Goal: Task Accomplishment & Management: Use online tool/utility

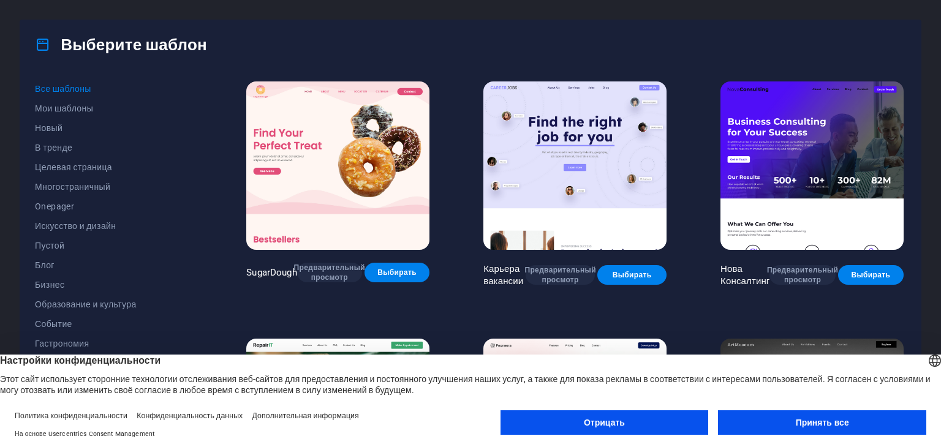
click at [817, 429] on button "Принять все" at bounding box center [822, 422] width 208 height 25
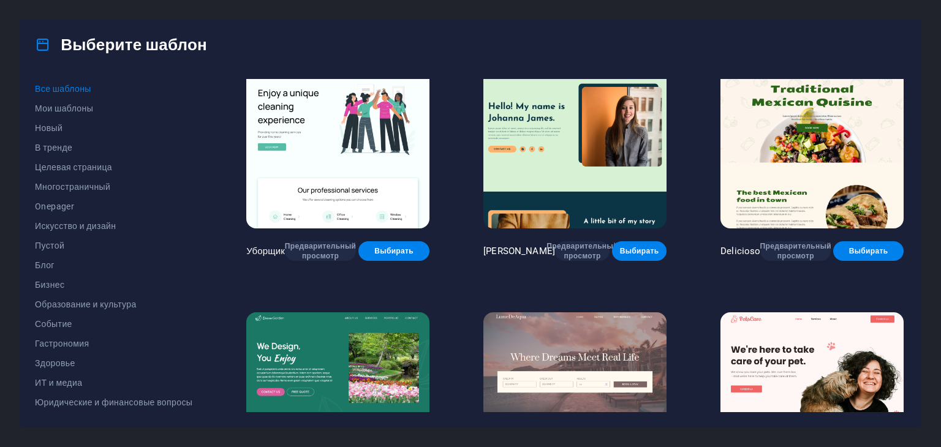
scroll to position [1838, 0]
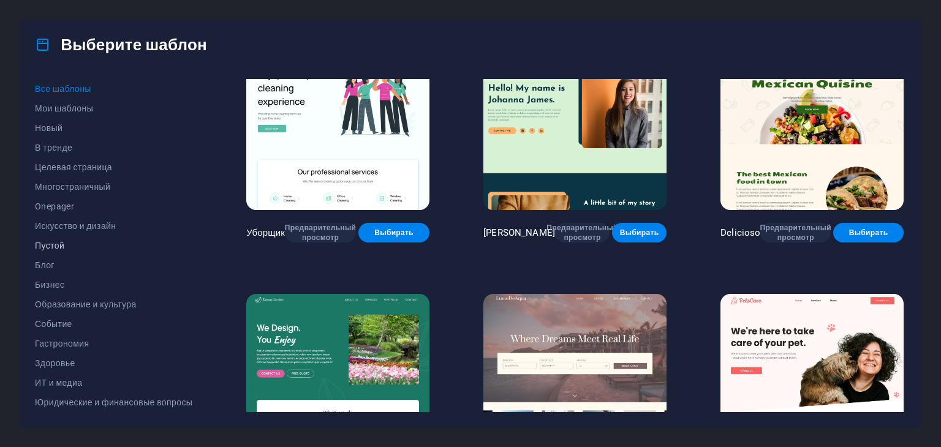
click at [56, 245] on font "Пустой" at bounding box center [49, 246] width 29 height 10
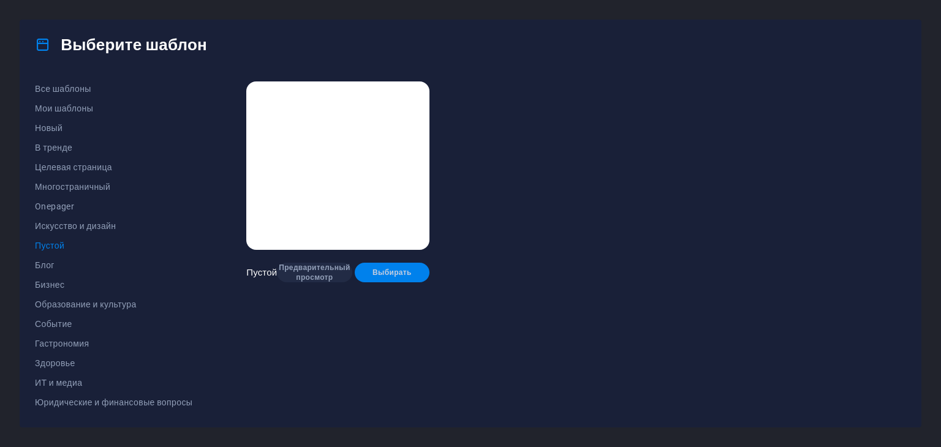
click at [391, 268] on font "Выбирать" at bounding box center [391, 272] width 39 height 9
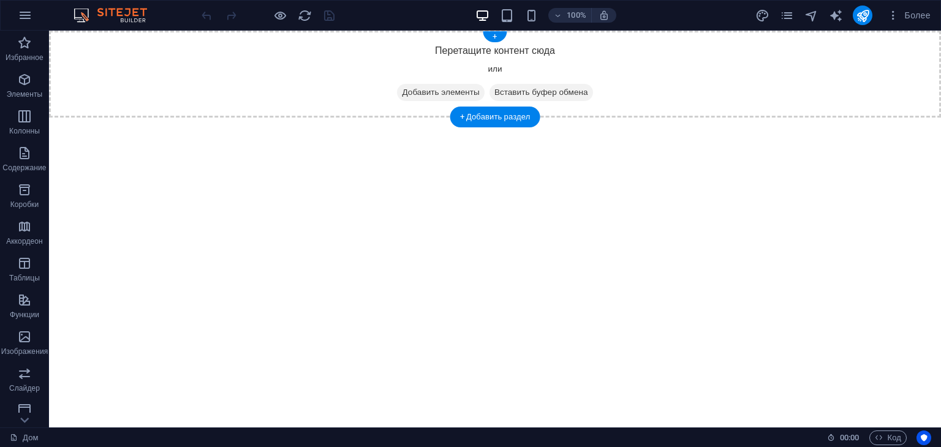
click at [421, 91] on font "Добавить элементы" at bounding box center [440, 92] width 77 height 9
click at [489, 118] on font "+ Добавить раздел" at bounding box center [495, 116] width 70 height 9
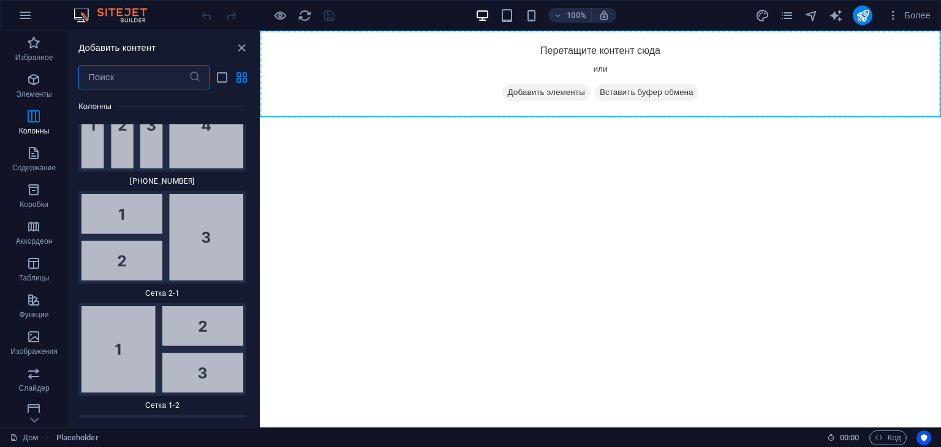
scroll to position [2653, 0]
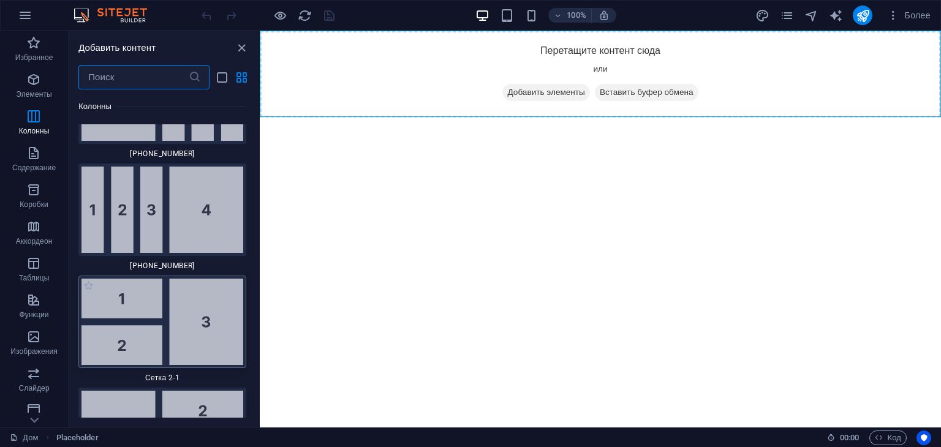
click at [208, 289] on img at bounding box center [162, 322] width 162 height 86
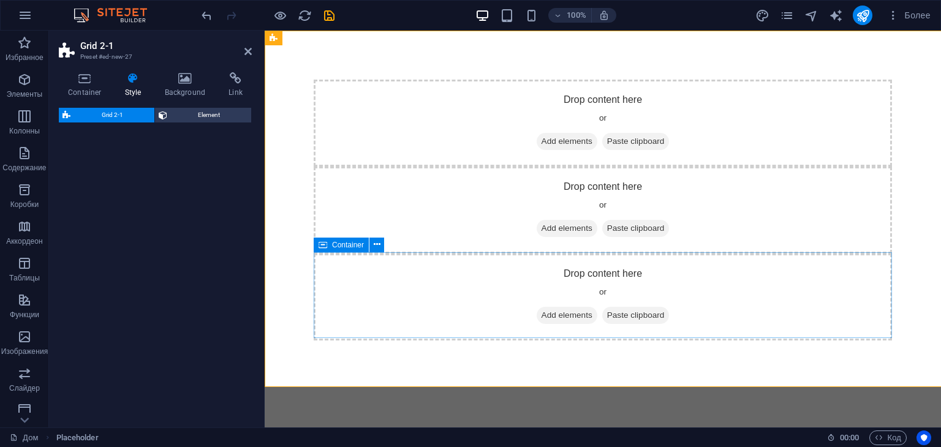
select select "rem"
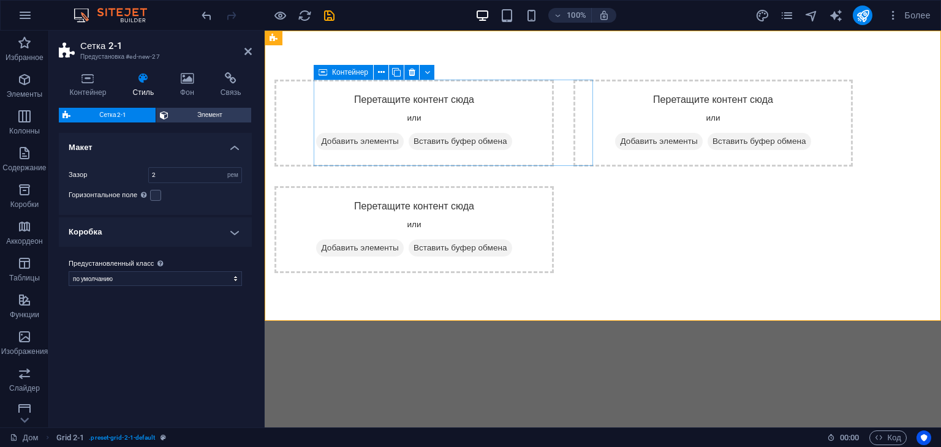
click at [398, 138] on font "Добавить элементы" at bounding box center [359, 141] width 77 height 9
click at [398, 141] on font "Добавить элементы" at bounding box center [359, 141] width 77 height 9
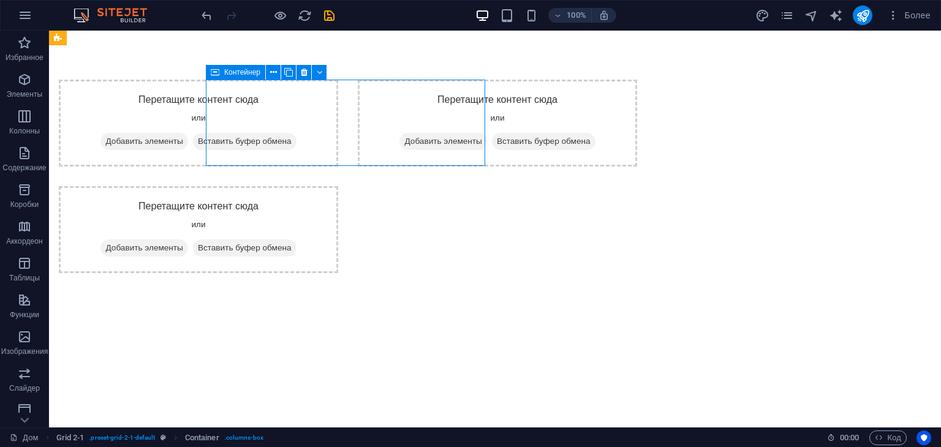
drag, startPoint x: 185, startPoint y: 101, endPoint x: 382, endPoint y: 91, distance: 196.9
click at [338, 91] on div "Перетащите контент сюда или Добавить элементы Вставить буфер обмена" at bounding box center [198, 123] width 279 height 87
drag, startPoint x: 369, startPoint y: 99, endPoint x: 356, endPoint y: 92, distance: 14.5
click at [338, 92] on div "Перетащите контент сюда или Добавить элементы Вставить буфер обмена" at bounding box center [198, 123] width 279 height 87
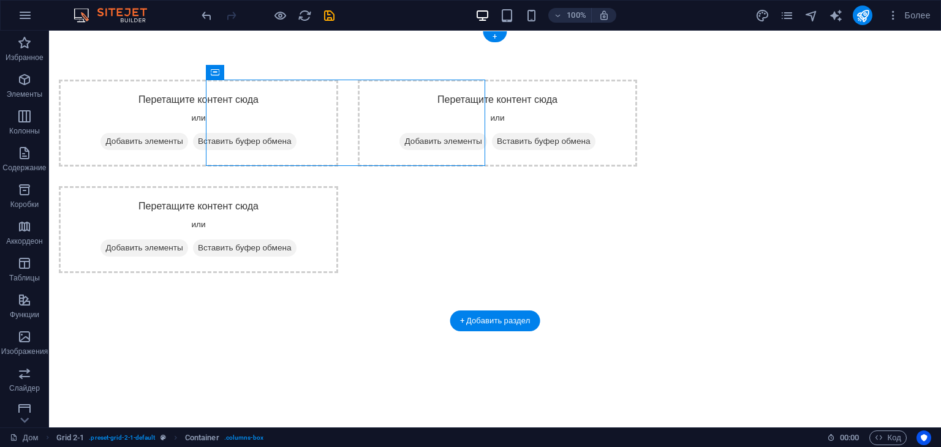
drag, startPoint x: 356, startPoint y: 91, endPoint x: 312, endPoint y: 77, distance: 46.5
click at [312, 77] on div "Перетащите контент сюда или Добавить элементы Вставить буфер обмена Перетащите …" at bounding box center [495, 177] width 892 height 292
click at [292, 145] on font "Вставить буфер обмена" at bounding box center [245, 141] width 94 height 9
click at [183, 140] on font "Добавить элементы" at bounding box center [143, 141] width 77 height 9
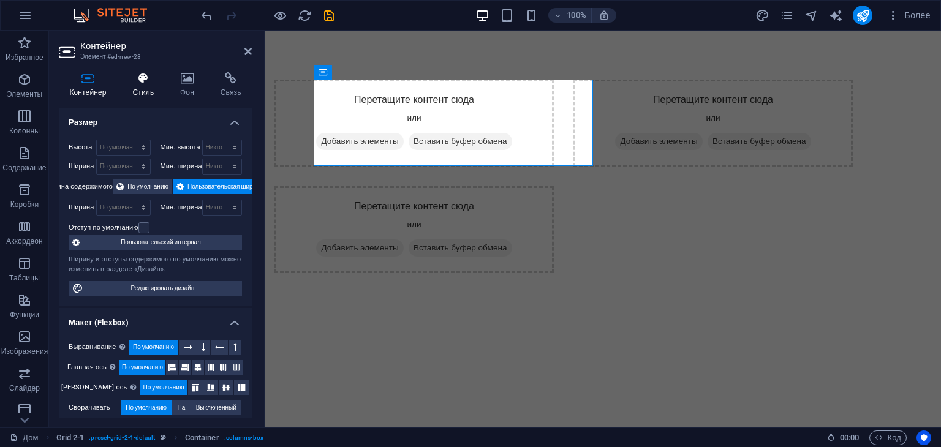
click at [146, 84] on icon at bounding box center [143, 78] width 43 height 12
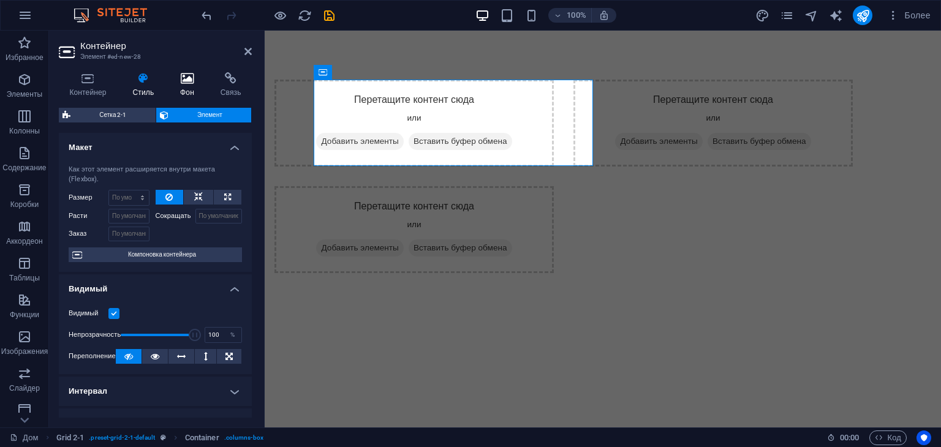
click at [189, 88] on font "Фон" at bounding box center [187, 92] width 14 height 9
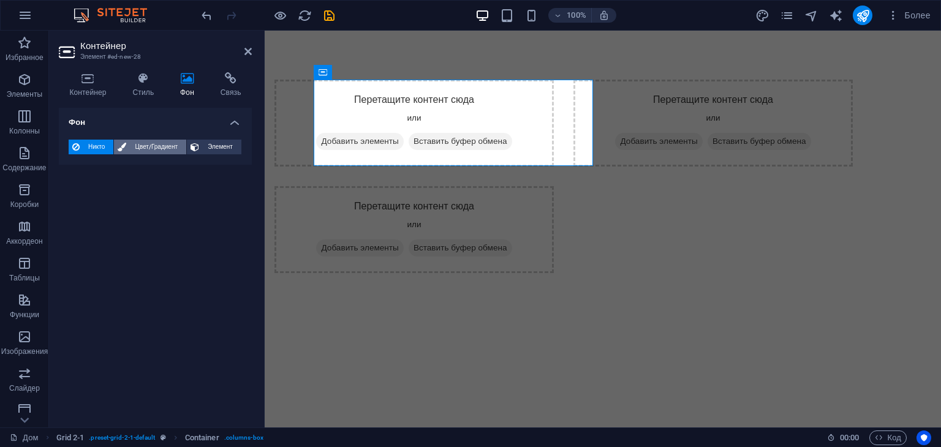
click at [160, 146] on font "Цвет/Градиент" at bounding box center [156, 146] width 42 height 7
click at [206, 147] on span "Элемент" at bounding box center [220, 147] width 35 height 15
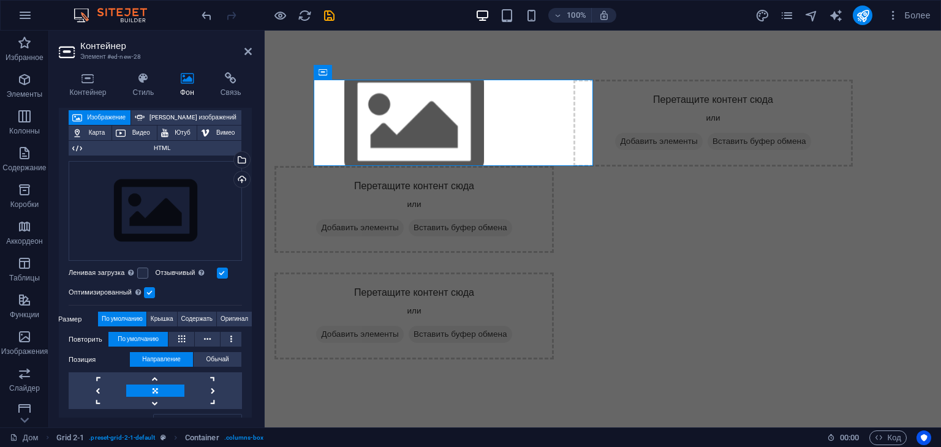
scroll to position [123, 0]
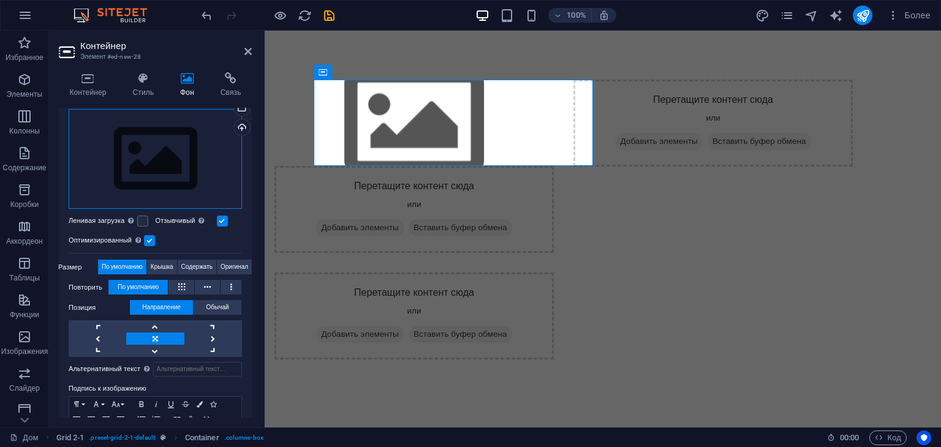
click at [166, 159] on div "Перетащите файлы сюда, щелкните, чтобы выбрать файлы, или выберите файлы из раз…" at bounding box center [155, 159] width 173 height 100
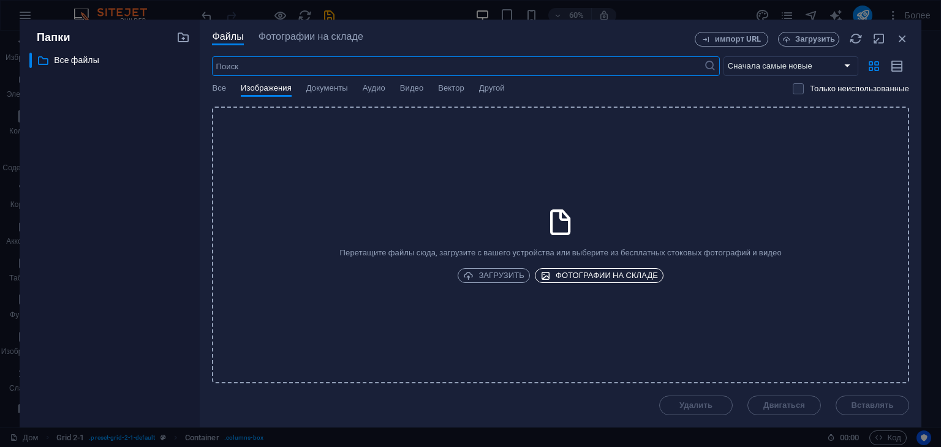
click at [575, 277] on font "Фотографии на складе" at bounding box center [607, 275] width 102 height 9
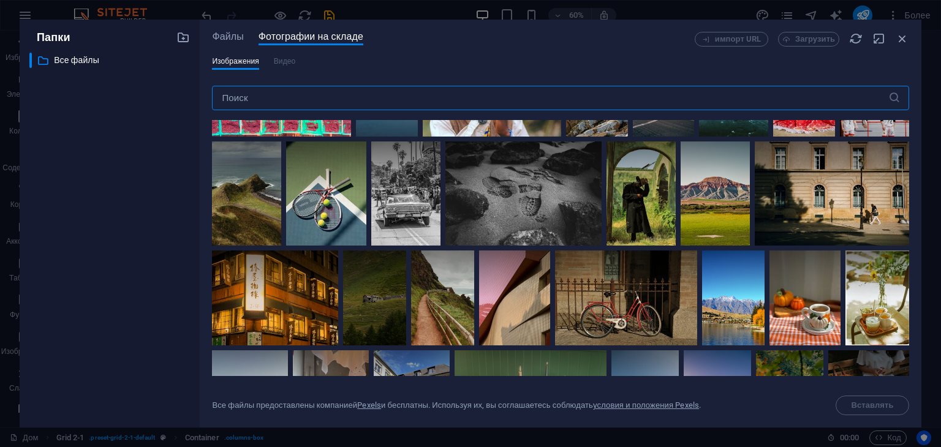
scroll to position [61, 0]
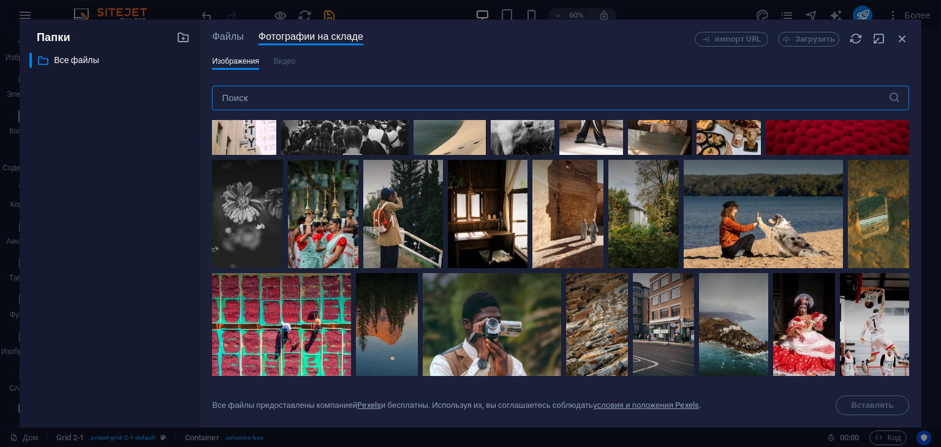
click at [309, 94] on input "text" at bounding box center [550, 98] width 676 height 25
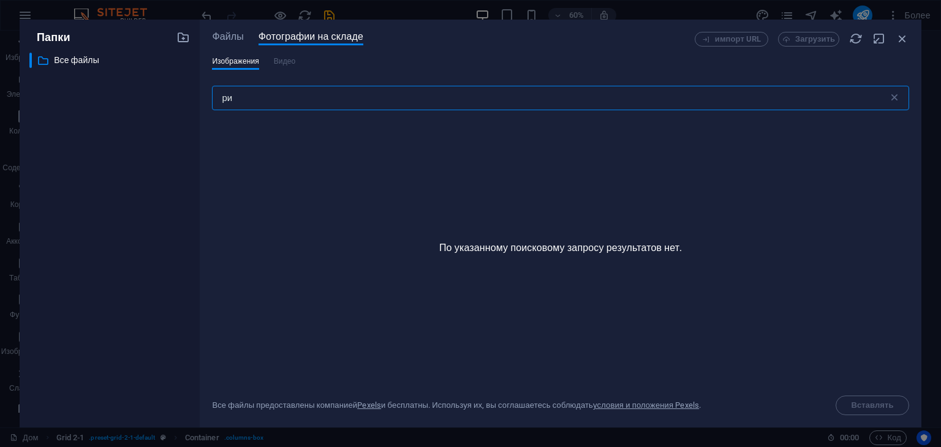
type input "р"
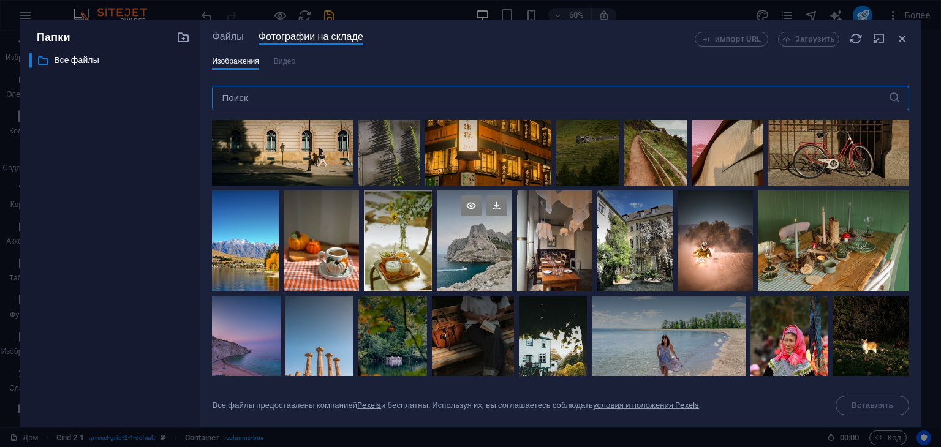
scroll to position [674, 0]
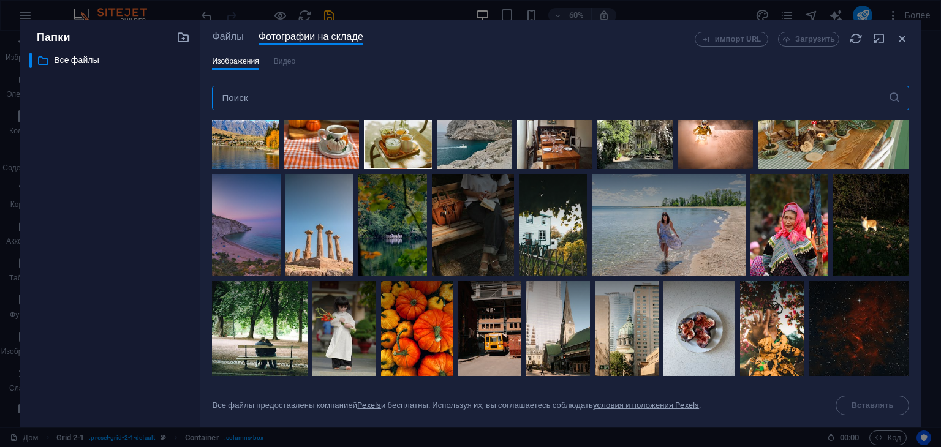
click at [373, 89] on input "text" at bounding box center [550, 98] width 676 height 25
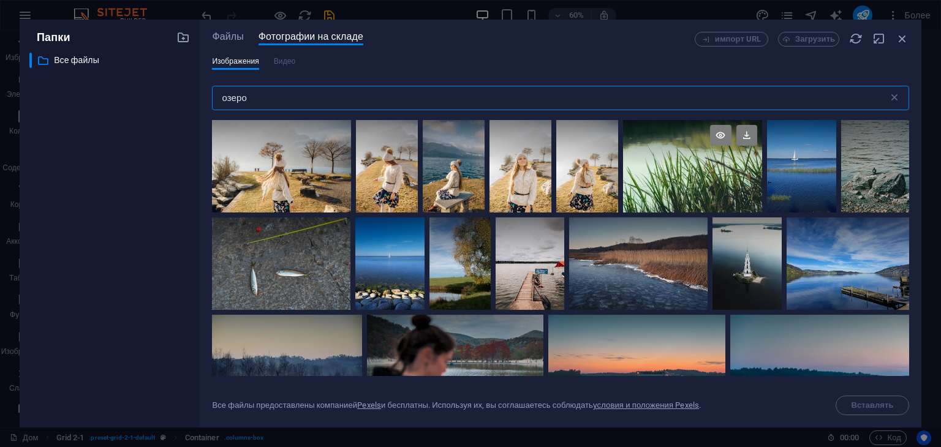
type input "озеро"
click at [663, 162] on div at bounding box center [692, 143] width 139 height 47
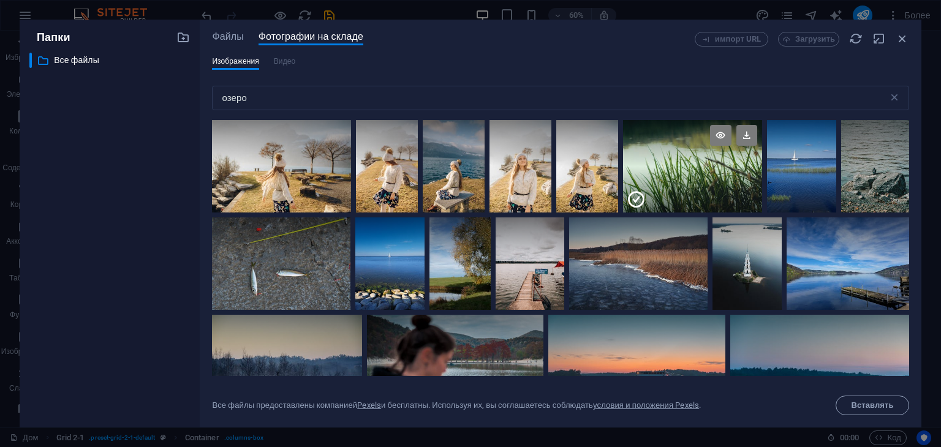
click at [632, 198] on icon at bounding box center [636, 200] width 20 height 20
click at [648, 182] on div at bounding box center [692, 166] width 139 height 92
click at [848, 396] on button "Вставлять" at bounding box center [873, 406] width 74 height 20
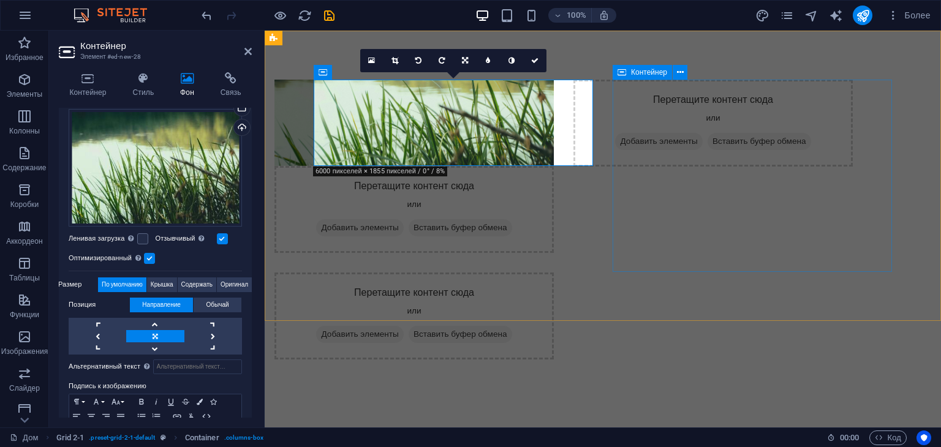
click at [625, 184] on div "Перетащите контент сюда или Добавить элементы Вставить буфер обмена" at bounding box center [712, 220] width 279 height 280
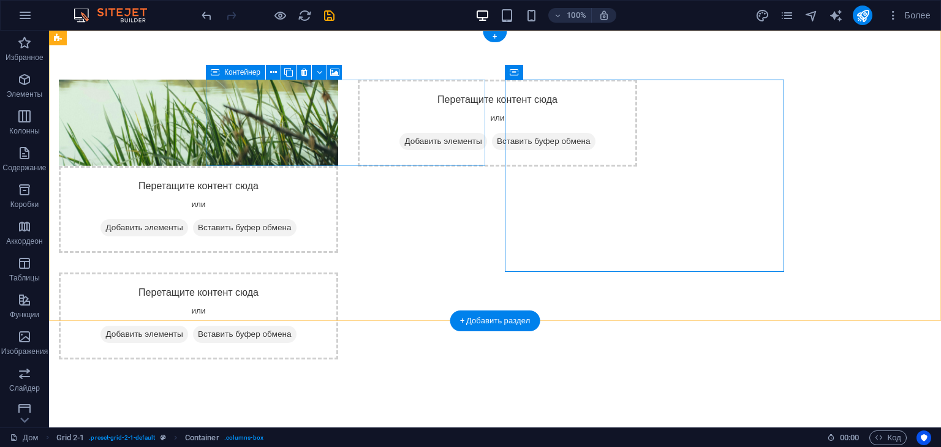
click at [331, 166] on div "Перетащите контент сюда или Добавить элементы Вставить буфер обмена" at bounding box center [198, 209] width 279 height 87
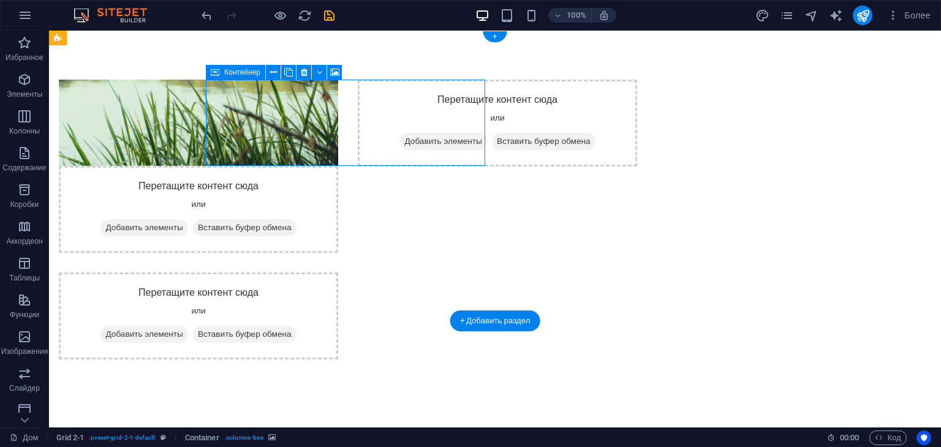
click at [329, 166] on div "Перетащите контент сюда или Добавить элементы Вставить буфер обмена" at bounding box center [198, 209] width 279 height 87
click at [314, 69] on button at bounding box center [319, 72] width 15 height 15
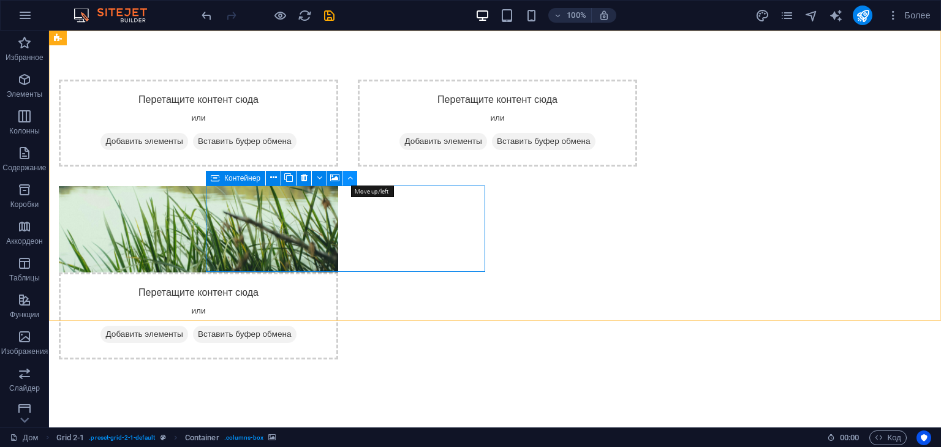
click at [350, 179] on icon at bounding box center [350, 178] width 6 height 13
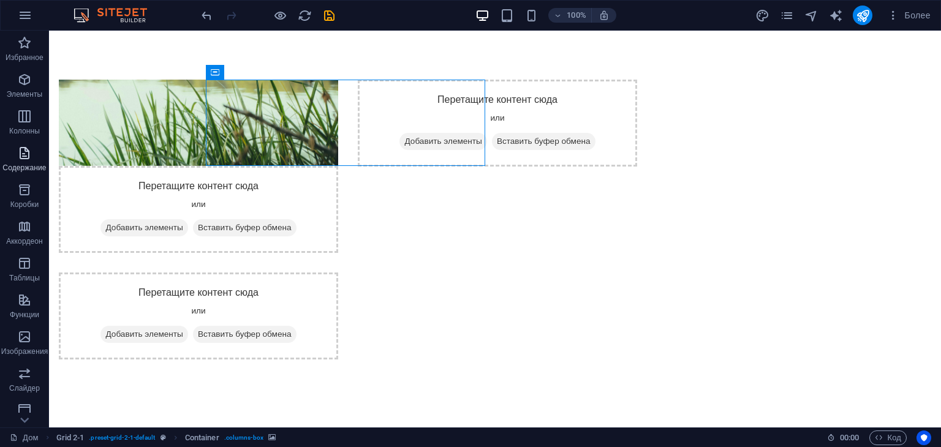
click at [27, 167] on font "Содержание" at bounding box center [23, 168] width 43 height 9
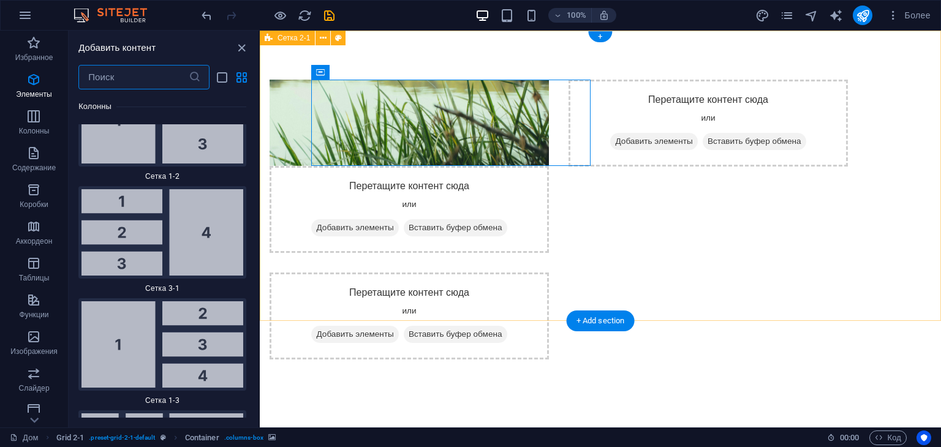
scroll to position [4139, 0]
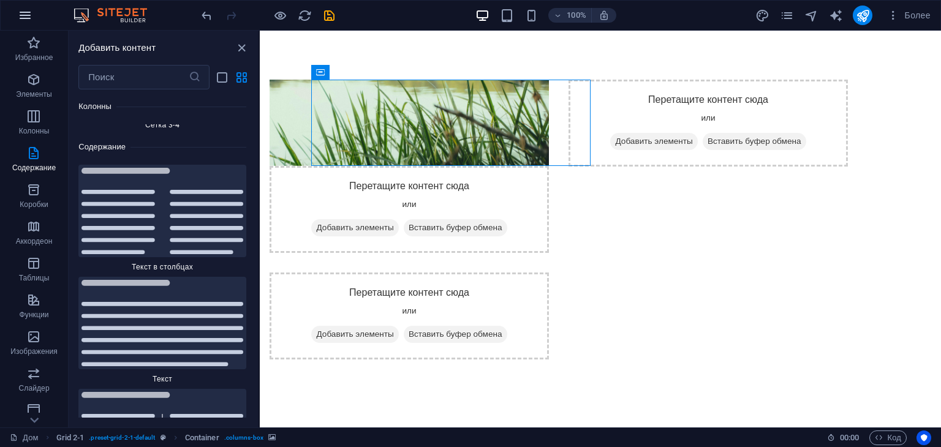
click at [32, 18] on button "button" at bounding box center [24, 15] width 29 height 29
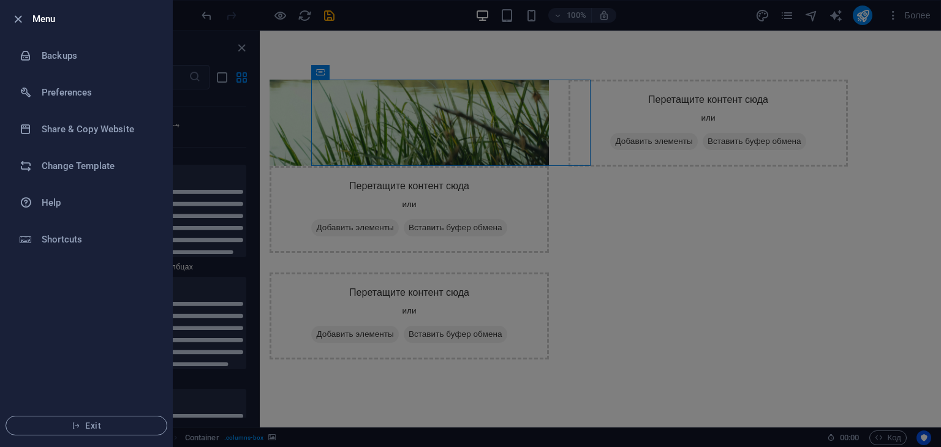
click at [216, 129] on div at bounding box center [470, 223] width 941 height 447
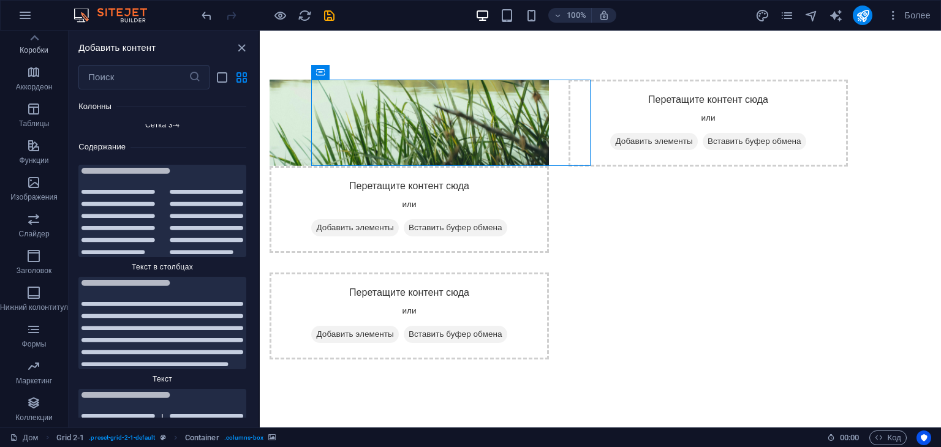
scroll to position [0, 0]
click at [172, 77] on input "text" at bounding box center [133, 77] width 110 height 25
click at [171, 168] on img at bounding box center [162, 211] width 162 height 86
select select "rem"
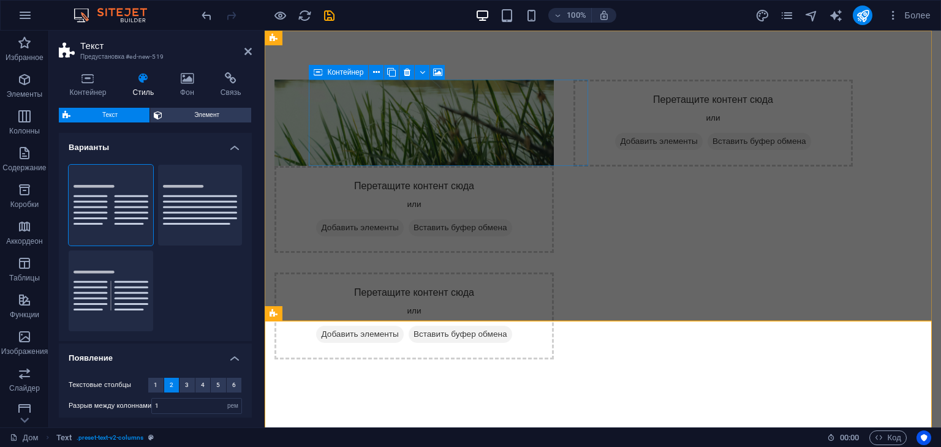
click at [419, 166] on div "Перетащите контент сюда или Добавить элементы Вставить буфер обмена" at bounding box center [413, 209] width 279 height 87
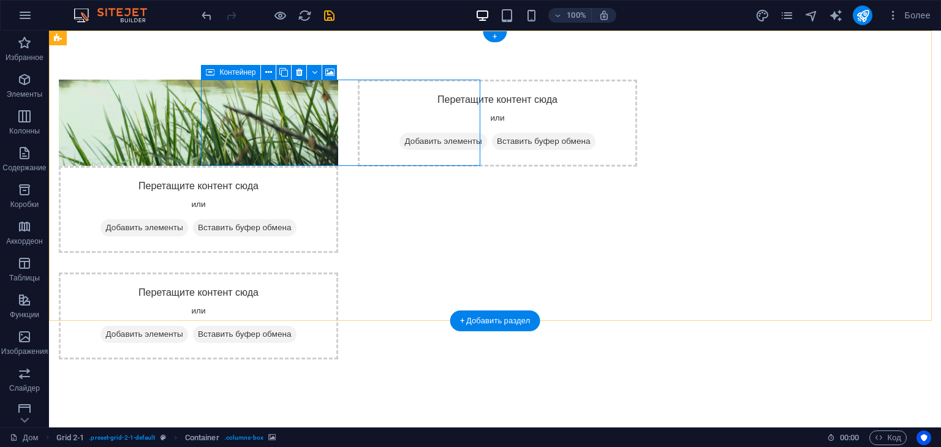
click at [338, 166] on div "Перетащите контент сюда или Добавить элементы Вставить буфер обмена" at bounding box center [198, 209] width 279 height 87
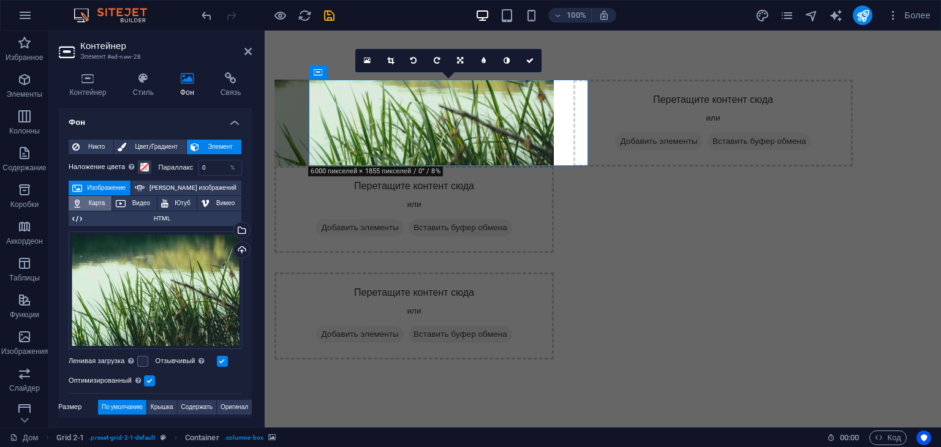
click at [102, 203] on font "Карта" at bounding box center [97, 203] width 17 height 7
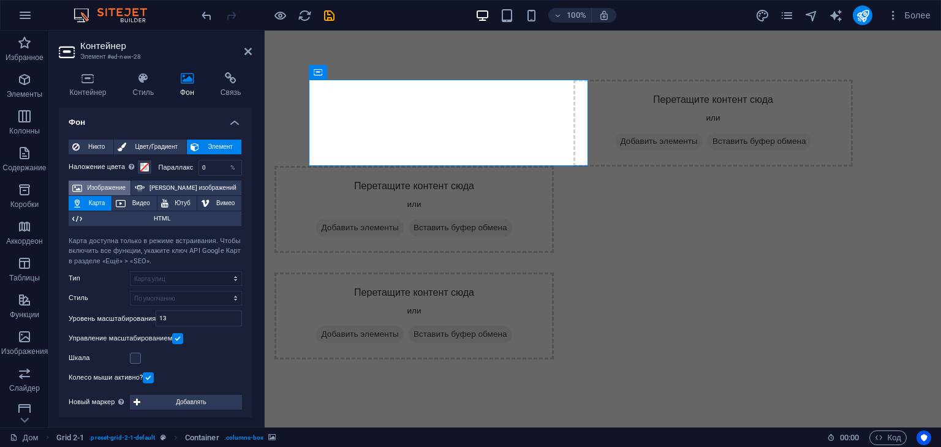
click at [89, 184] on span "Изображение" at bounding box center [106, 188] width 41 height 15
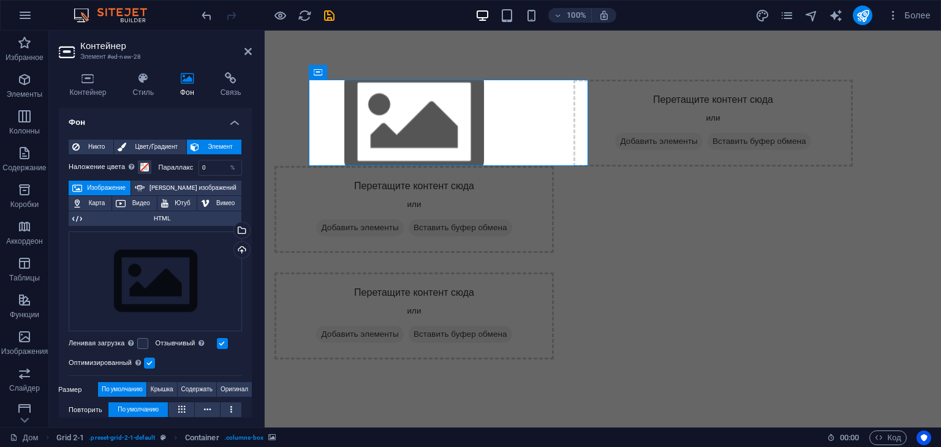
click at [252, 47] on aside "Контейнер Элемент #ed-new-28 Контейнер Стиль Фон Связь Размер Высота По умолчан…" at bounding box center [157, 229] width 216 height 397
click at [243, 49] on header "Контейнер Элемент #ed-new-28" at bounding box center [155, 47] width 193 height 32
click at [247, 49] on icon at bounding box center [247, 52] width 7 height 10
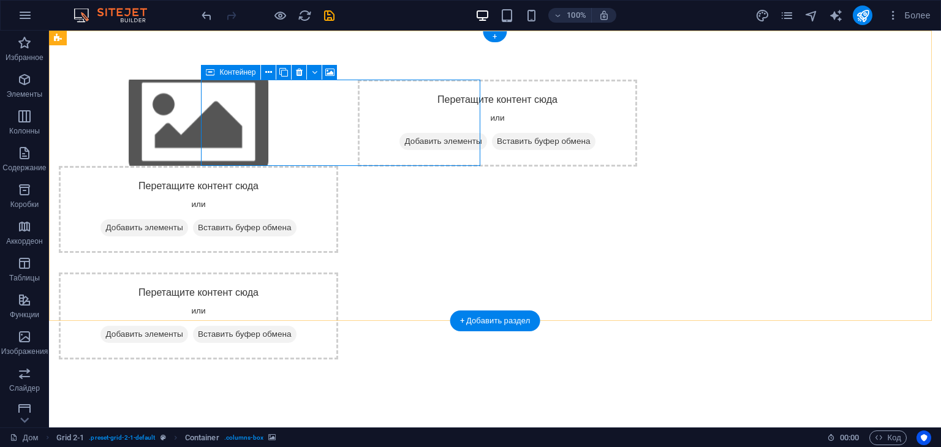
click at [338, 166] on div "Перетащите контент сюда или Добавить элементы Вставить буфер обмена" at bounding box center [198, 209] width 279 height 87
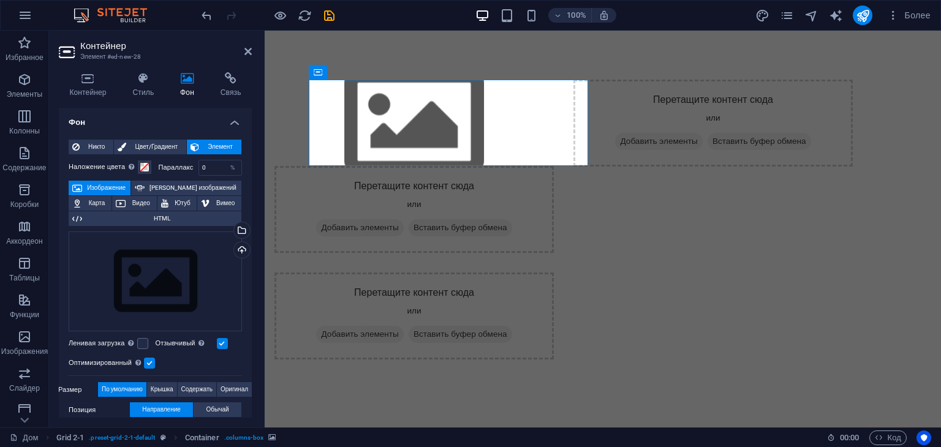
click at [220, 148] on font "Элемент" at bounding box center [220, 146] width 25 height 7
click at [162, 185] on span "[PERSON_NAME] изображений" at bounding box center [192, 188] width 89 height 15
select select "ms"
select select "s"
select select "progressive"
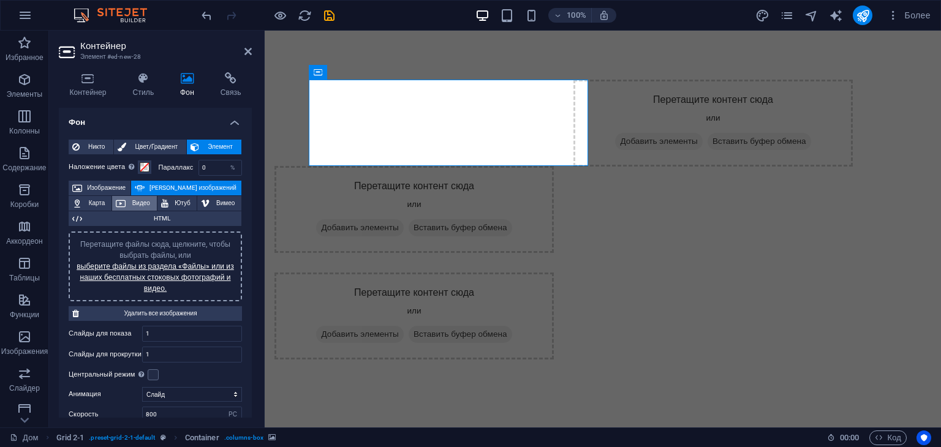
click at [145, 201] on font "Видео" at bounding box center [141, 203] width 18 height 7
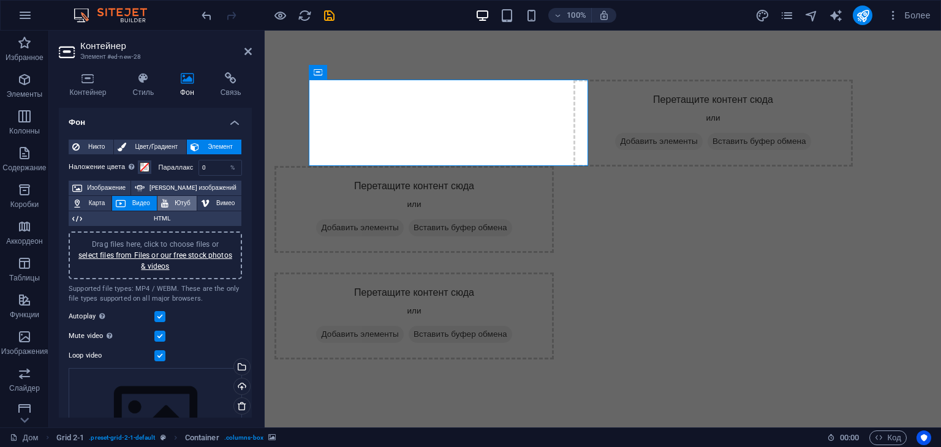
click at [172, 202] on span "Ютуб" at bounding box center [182, 203] width 21 height 15
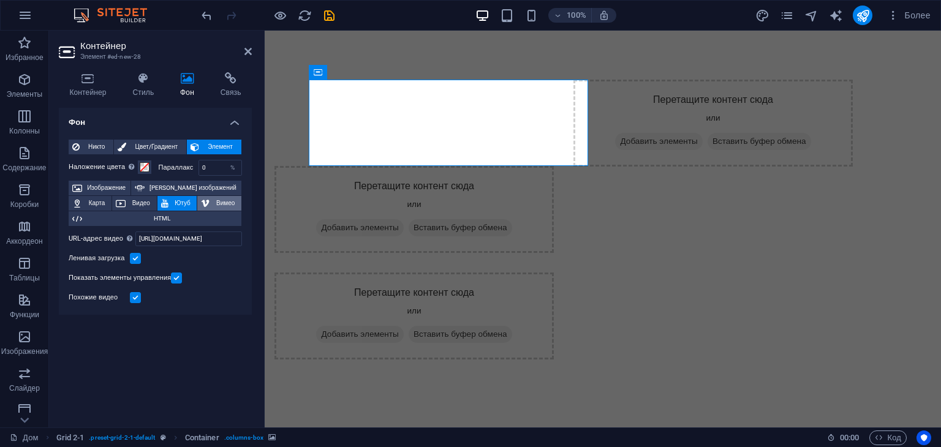
click at [223, 202] on font "Вимео" at bounding box center [225, 203] width 18 height 7
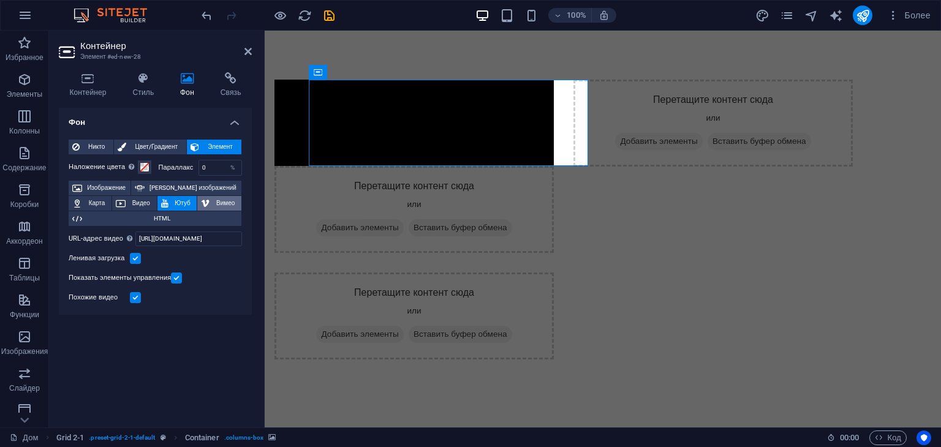
select select "ar16_9"
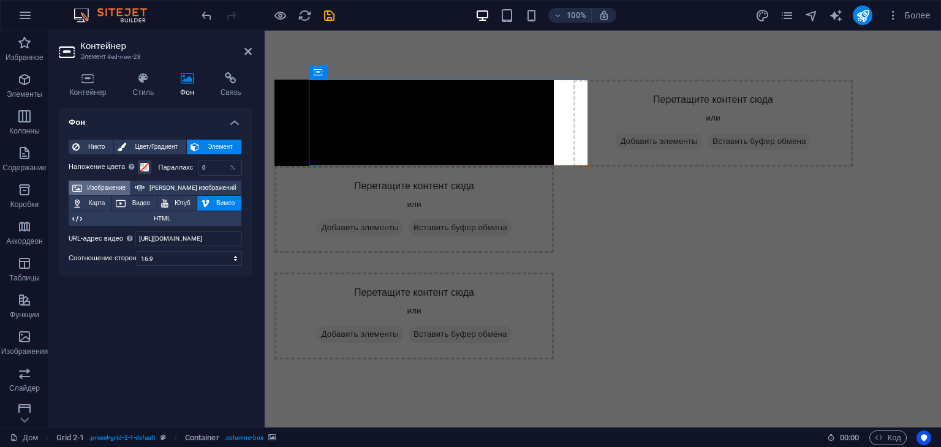
click at [91, 190] on span "Изображение" at bounding box center [106, 188] width 41 height 15
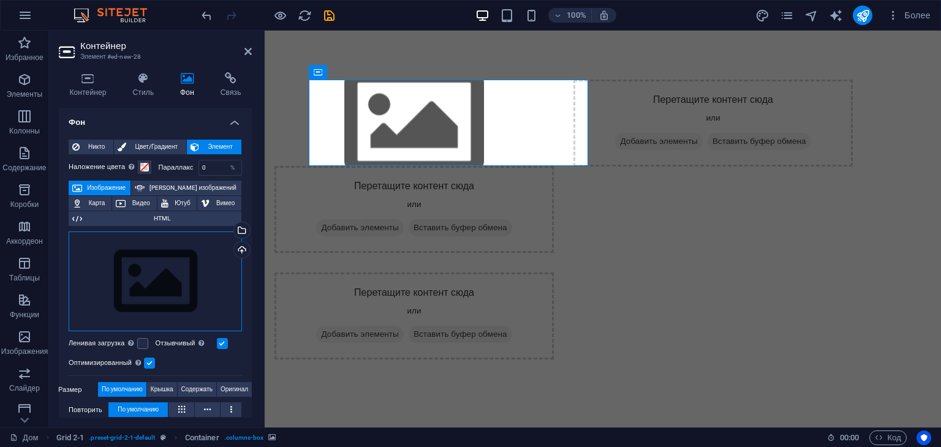
click at [173, 277] on div "Перетащите файлы сюда, щелкните, чтобы выбрать файлы, или выберите файлы из раз…" at bounding box center [155, 282] width 173 height 100
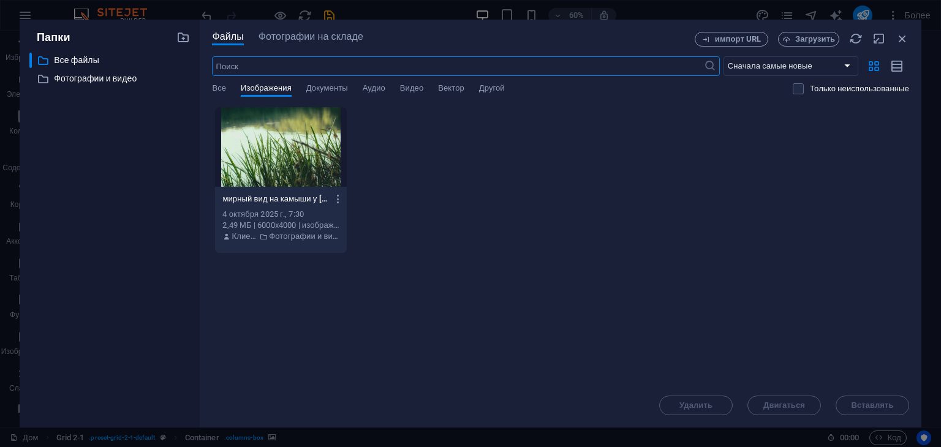
click at [287, 139] on div at bounding box center [280, 147] width 131 height 80
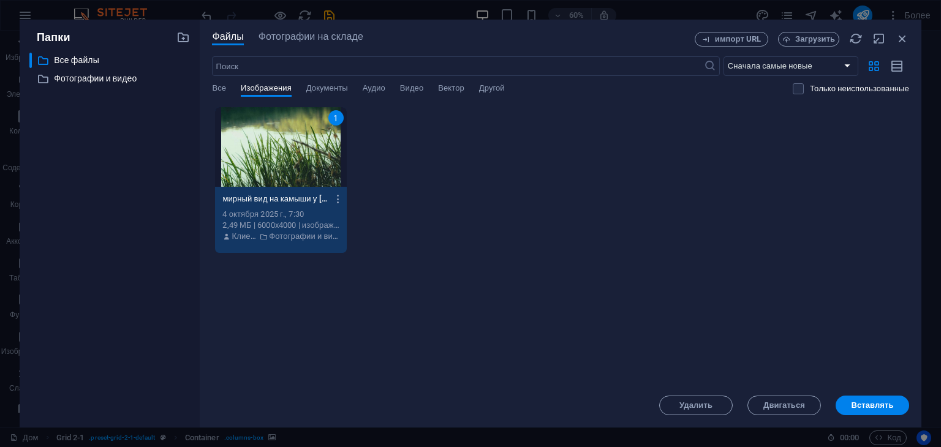
click at [287, 139] on div "1" at bounding box center [280, 147] width 131 height 80
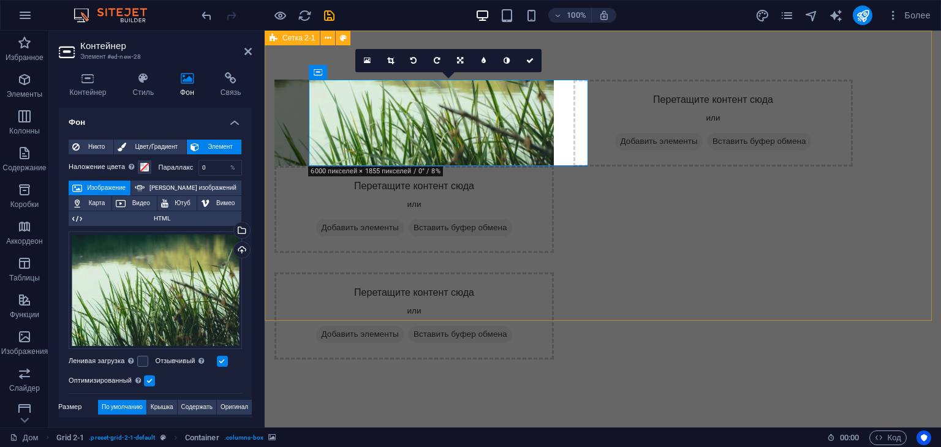
click at [279, 208] on div "Перетащите контент сюда или Добавить элементы Вставить буфер обмена Перетащите …" at bounding box center [603, 220] width 676 height 378
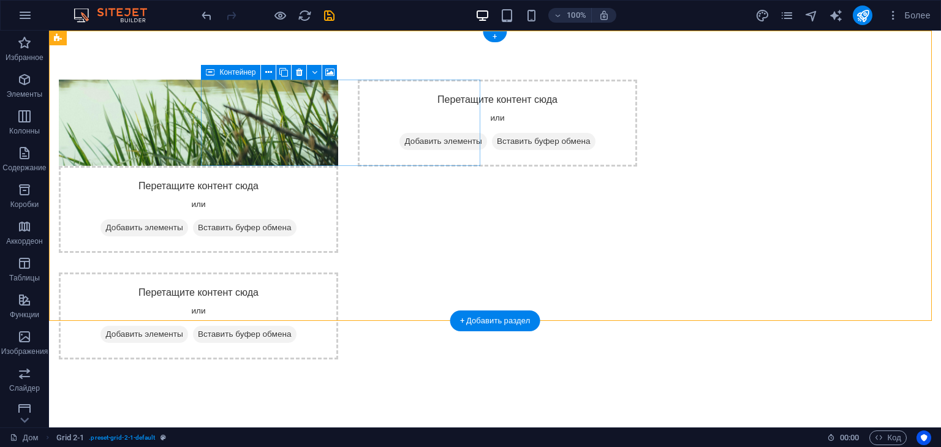
click at [301, 166] on div "Перетащите контент сюда или Добавить элементы Вставить буфер обмена" at bounding box center [198, 209] width 279 height 87
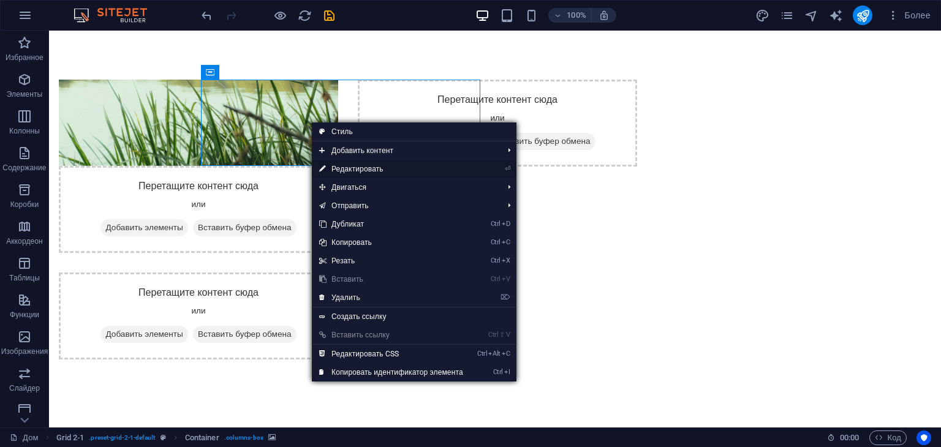
click at [370, 166] on font "Редактировать" at bounding box center [357, 169] width 52 height 9
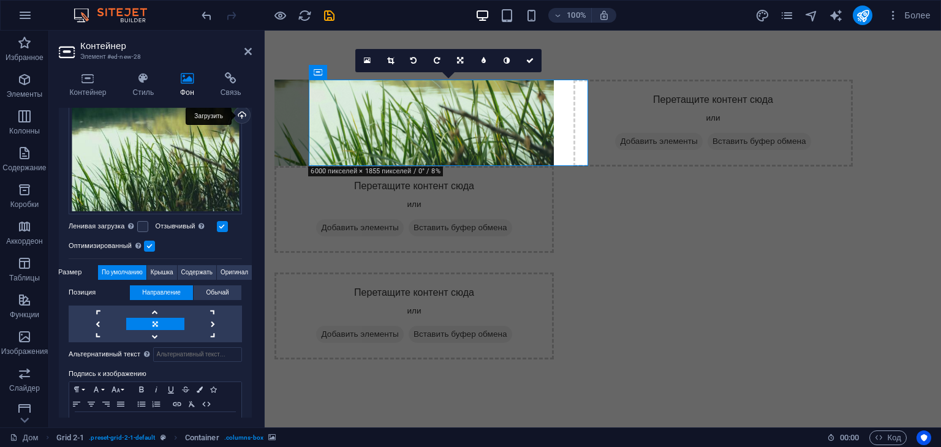
scroll to position [175, 0]
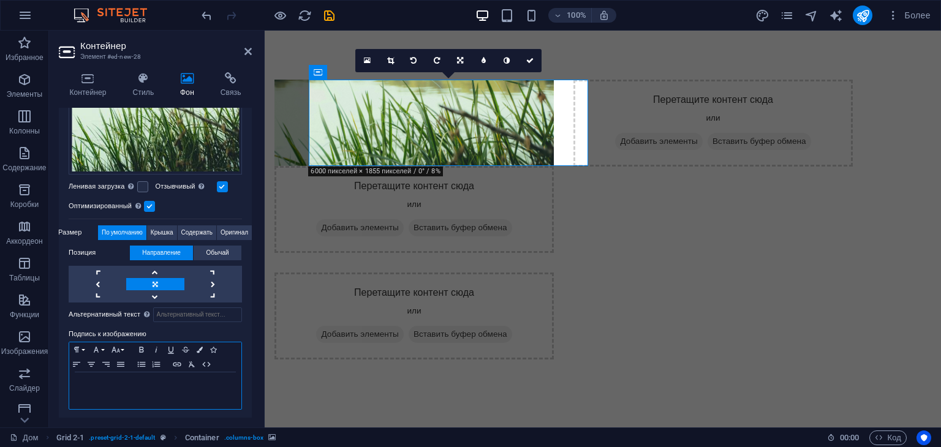
click at [131, 388] on div at bounding box center [155, 390] width 172 height 37
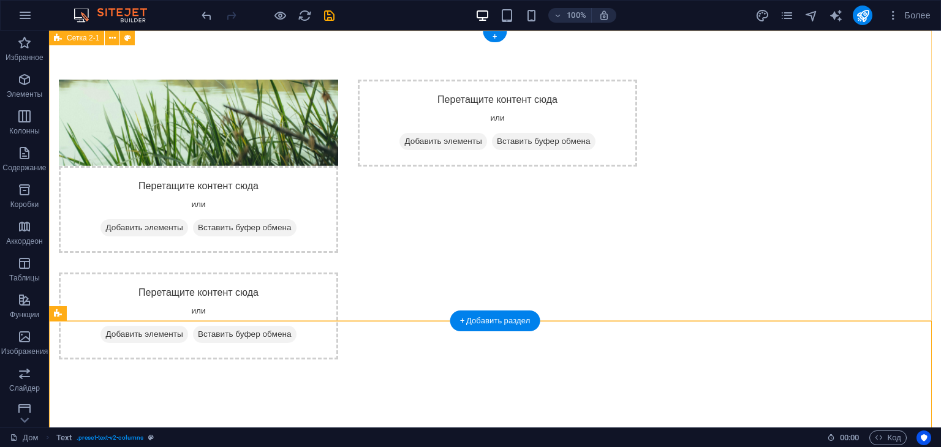
click at [853, 195] on div "Перетащите контент сюда или Добавить элементы Вставить буфер обмена Перетащите …" at bounding box center [495, 220] width 892 height 378
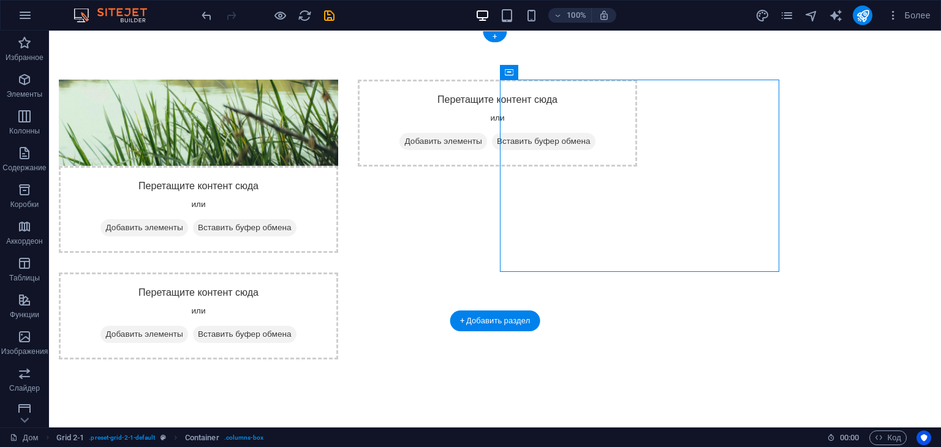
drag, startPoint x: 614, startPoint y: 128, endPoint x: 616, endPoint y: 228, distance: 100.5
click at [616, 228] on div "Перетащите контент сюда или Добавить элементы Вставить буфер обмена" at bounding box center [497, 220] width 279 height 280
drag, startPoint x: 573, startPoint y: 145, endPoint x: 573, endPoint y: 197, distance: 52.1
click at [573, 197] on div "Перетащите контент сюда или Добавить элементы Вставить буфер обмена" at bounding box center [497, 220] width 279 height 280
click at [608, 122] on div "Перетащите контент сюда или Добавить элементы Вставить буфер обмена" at bounding box center [497, 123] width 279 height 87
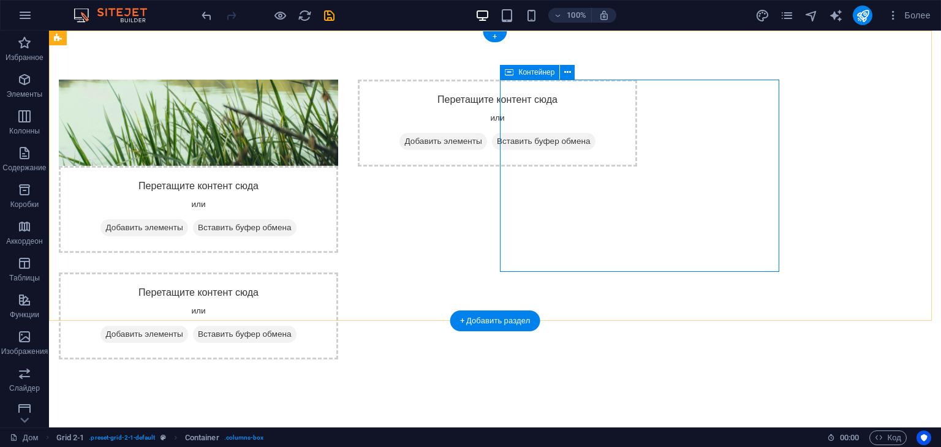
click at [621, 113] on div "Перетащите контент сюда или Добавить элементы Вставить буфер обмена" at bounding box center [497, 123] width 279 height 87
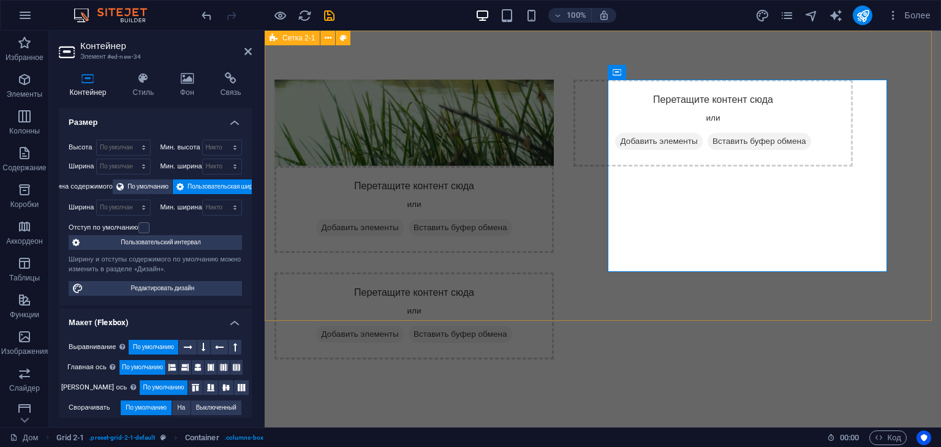
click at [484, 295] on div "Перетащите контент сюда или Добавить элементы Вставить буфер обмена Перетащите …" at bounding box center [603, 220] width 676 height 378
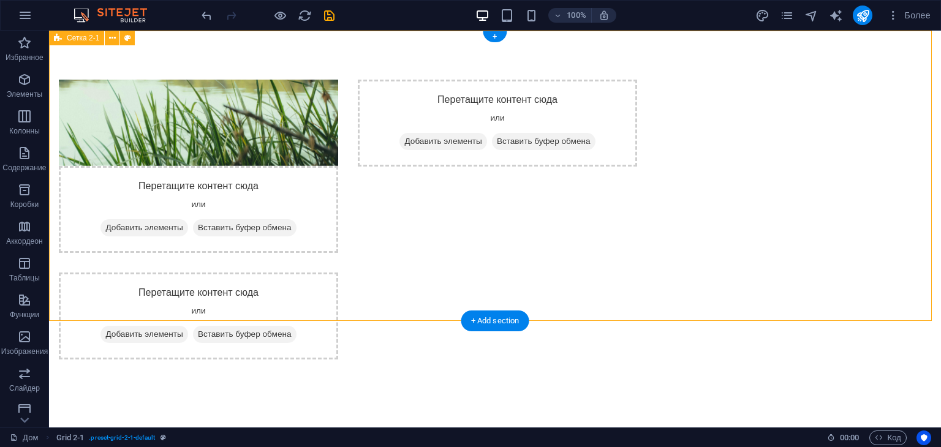
click at [161, 102] on div "Перетащите контент сюда или Добавить элементы Вставить буфер обмена Перетащите …" at bounding box center [495, 220] width 892 height 378
select select "rem"
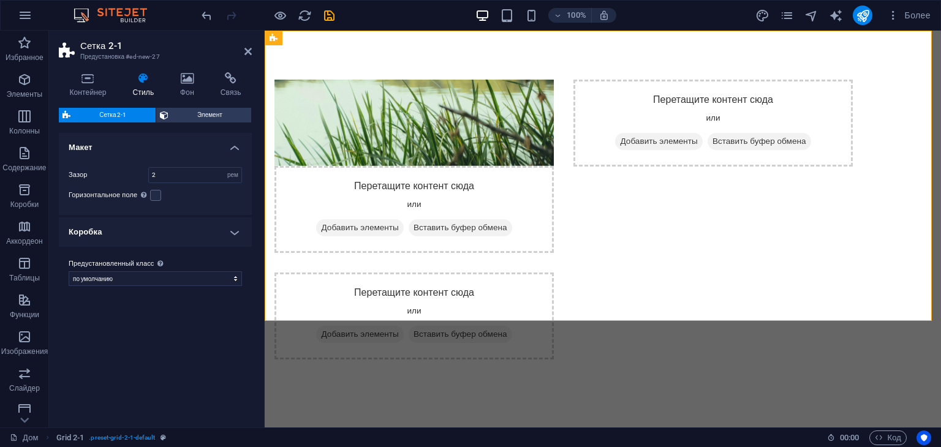
click at [101, 113] on font "Сетка 2-1" at bounding box center [112, 114] width 27 height 7
click at [186, 114] on span "Элемент" at bounding box center [209, 115] width 75 height 15
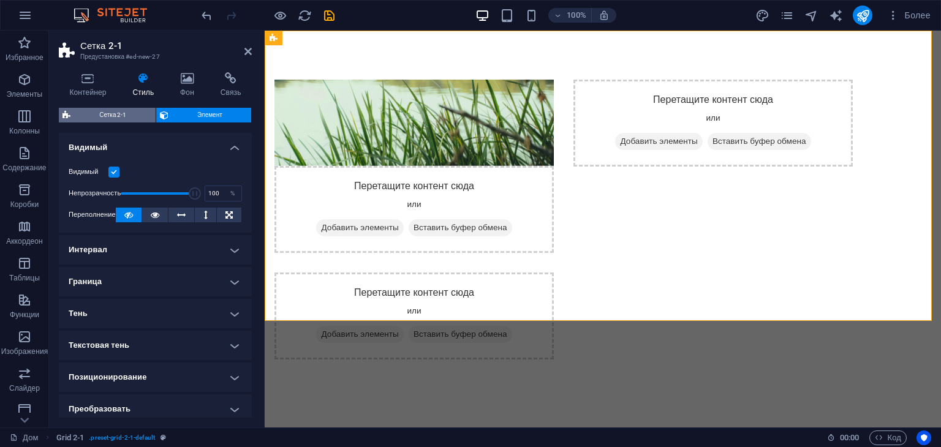
click at [127, 113] on span "Сетка 2-1" at bounding box center [113, 115] width 78 height 15
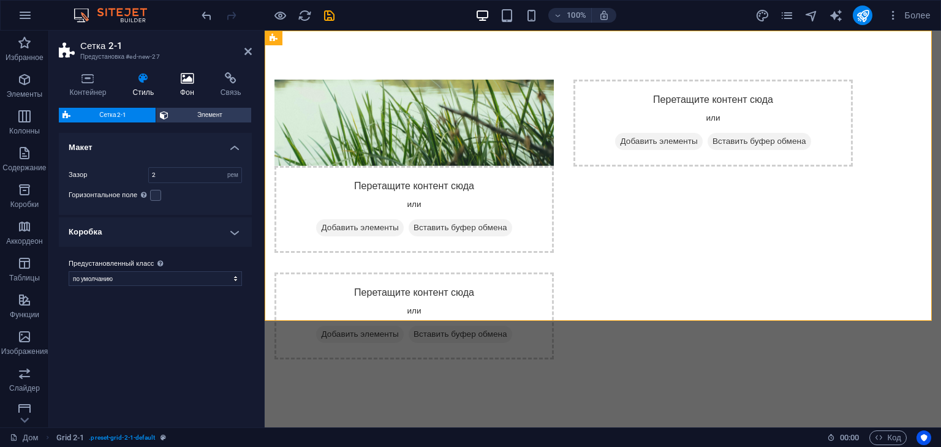
click at [186, 86] on h4 "Фон" at bounding box center [190, 85] width 40 height 26
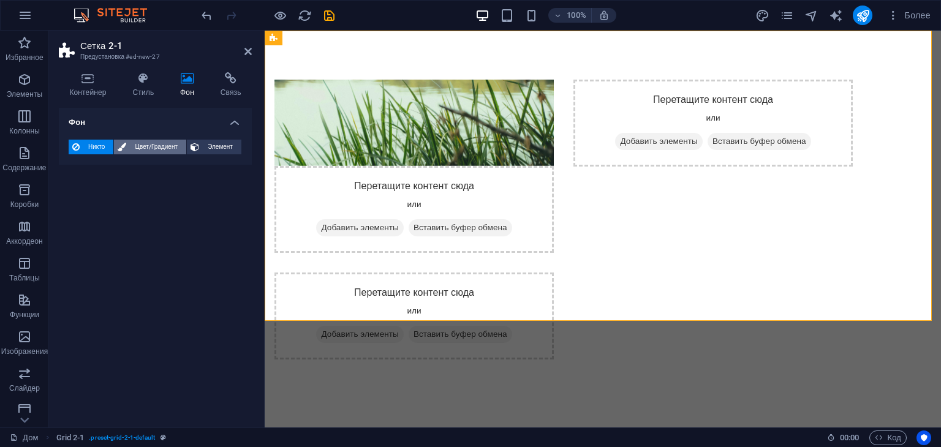
click at [146, 148] on font "Цвет/Градиент" at bounding box center [156, 146] width 42 height 7
click at [191, 146] on icon at bounding box center [195, 147] width 9 height 15
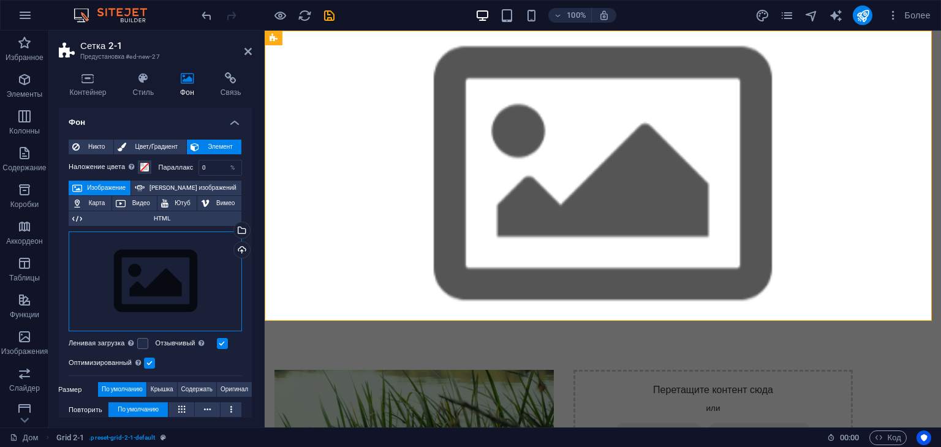
click at [186, 274] on div "Перетащите файлы сюда, щелкните, чтобы выбрать файлы, или выберите файлы из раз…" at bounding box center [155, 282] width 173 height 100
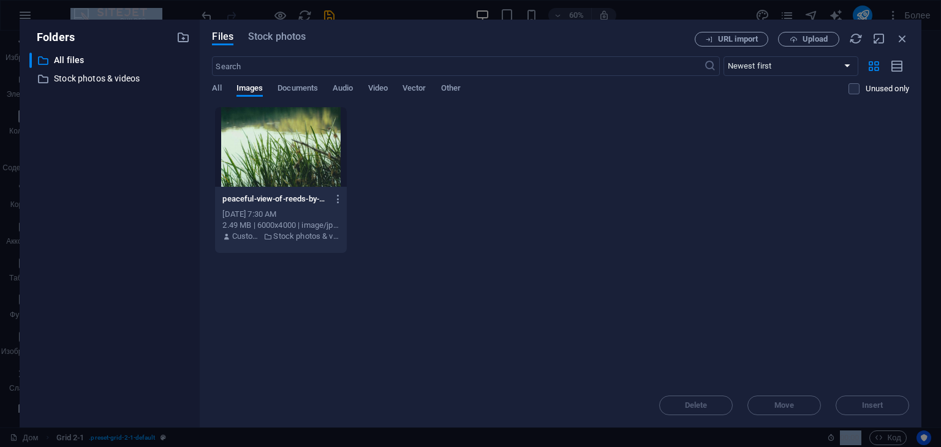
click at [186, 274] on div "​ All files All files ​ Stock photos & videos Stock photos & videos" at bounding box center [109, 235] width 160 height 365
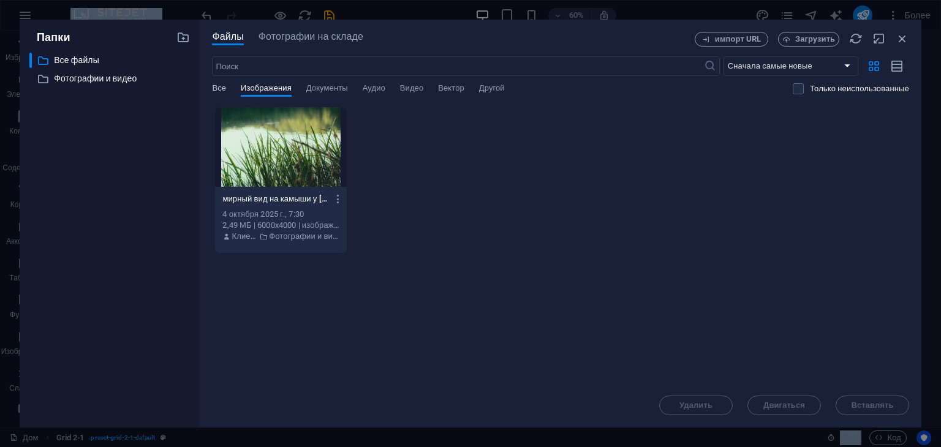
click at [221, 89] on font "Все" at bounding box center [219, 87] width 14 height 9
click at [296, 151] on div at bounding box center [280, 147] width 131 height 80
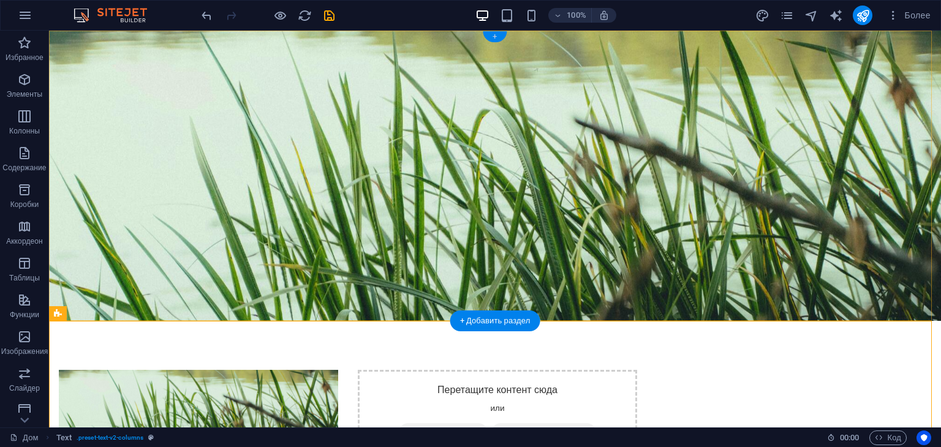
click at [493, 38] on font "+" at bounding box center [495, 36] width 4 height 9
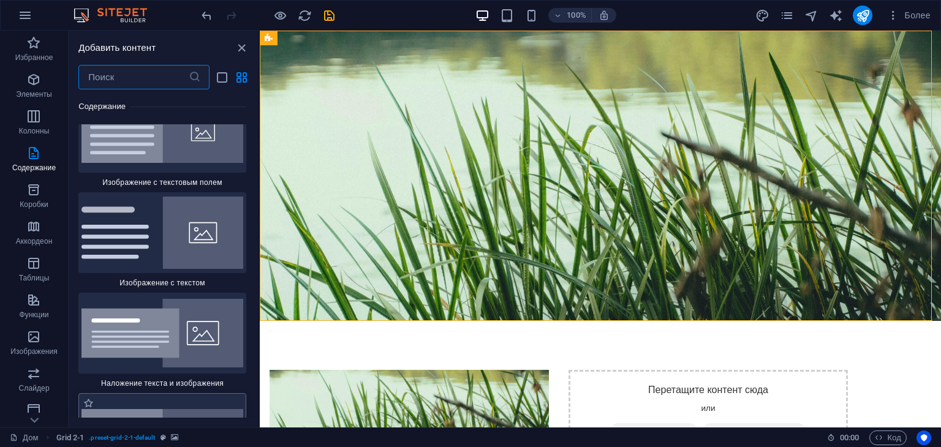
scroll to position [4445, 0]
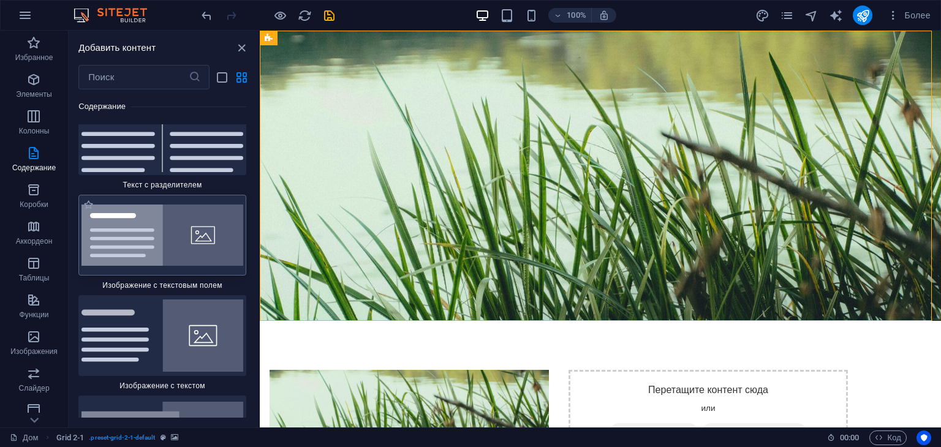
click at [156, 205] on img at bounding box center [162, 236] width 162 height 62
click at [260, 192] on div "Перетащите сюда, чтобы заменить существующее содержимое. Нажмите клавишу «Ctrl»…" at bounding box center [600, 229] width 681 height 397
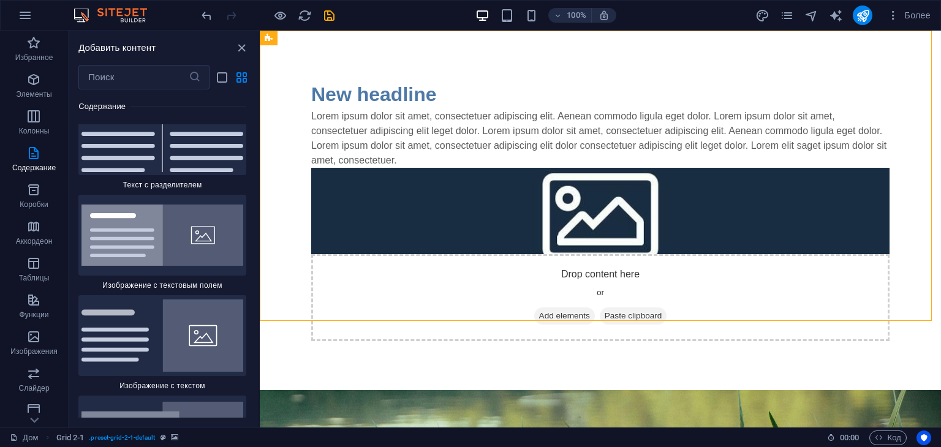
select select "rem"
select select "px"
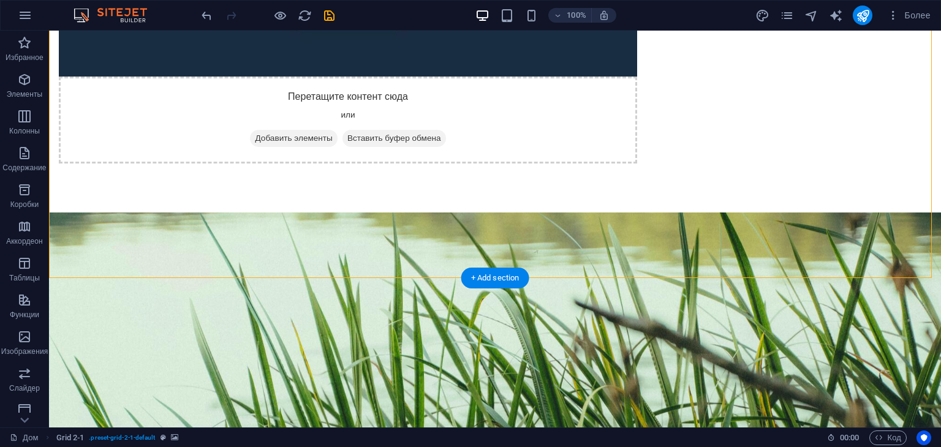
scroll to position [0, 0]
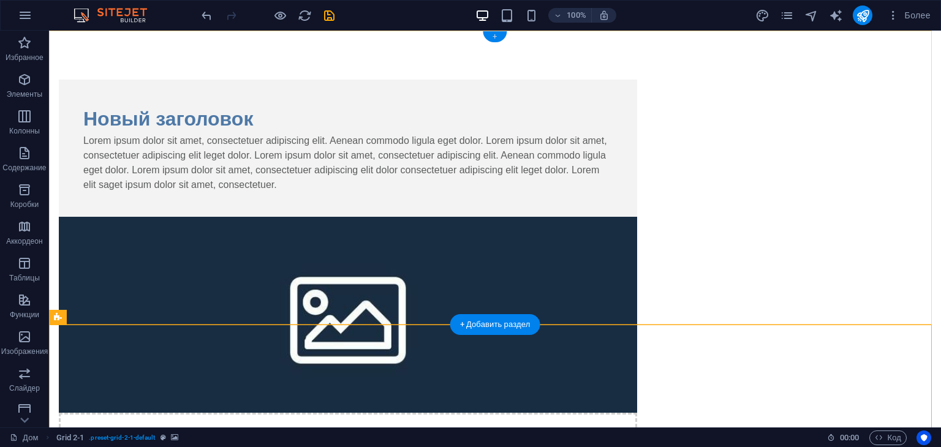
click at [493, 38] on font "+" at bounding box center [495, 36] width 4 height 9
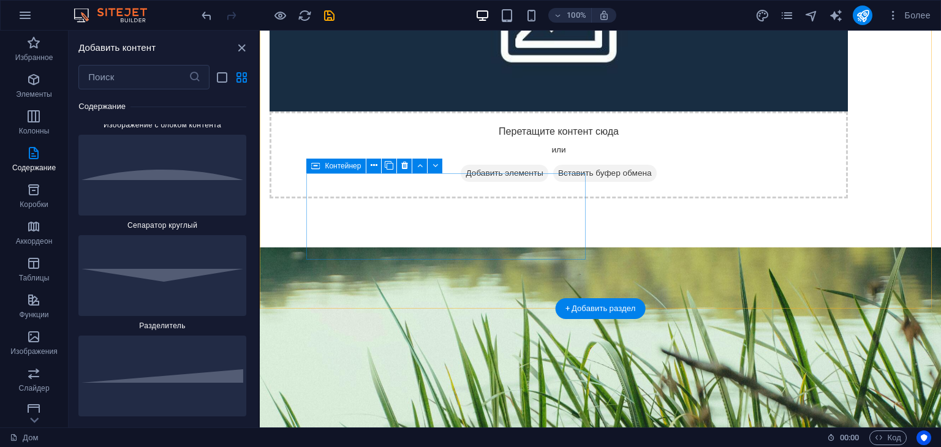
scroll to position [306, 0]
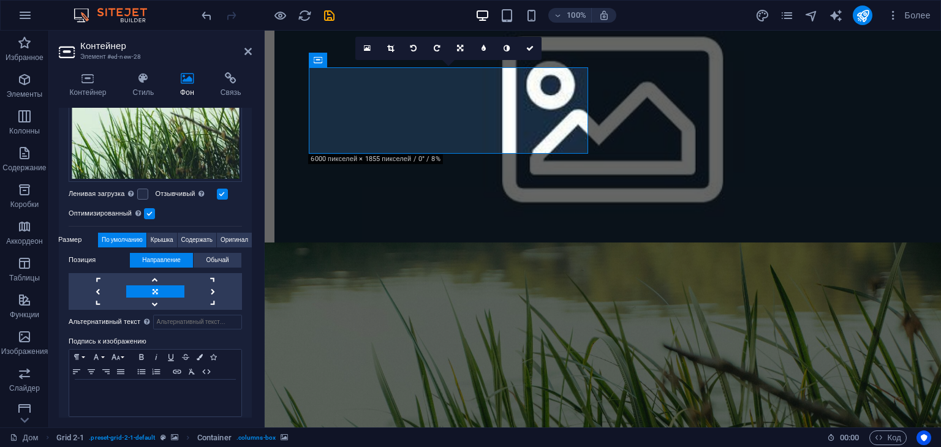
scroll to position [214, 0]
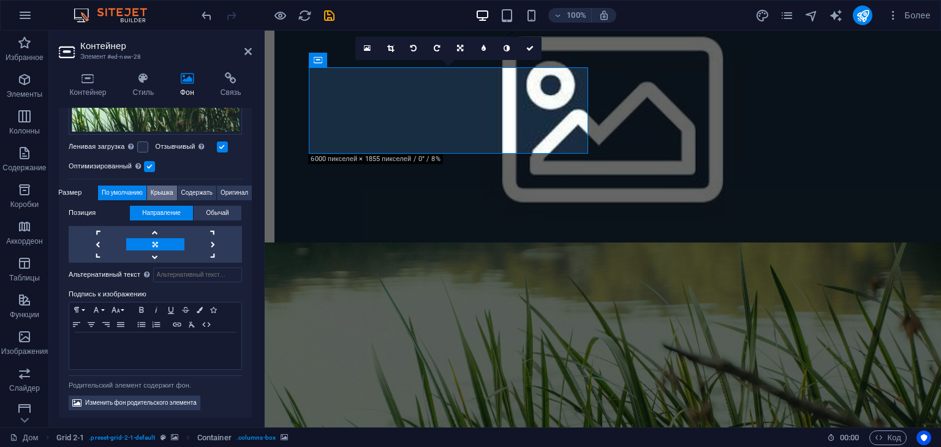
click at [164, 189] on font "Крышка" at bounding box center [162, 192] width 23 height 7
click at [193, 189] on font "Содержать" at bounding box center [196, 192] width 31 height 7
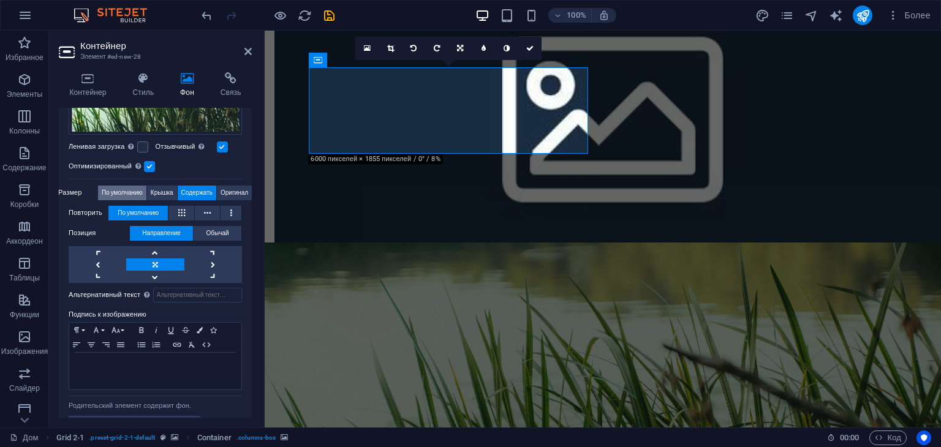
click at [108, 189] on font "По умолчанию" at bounding box center [122, 192] width 41 height 7
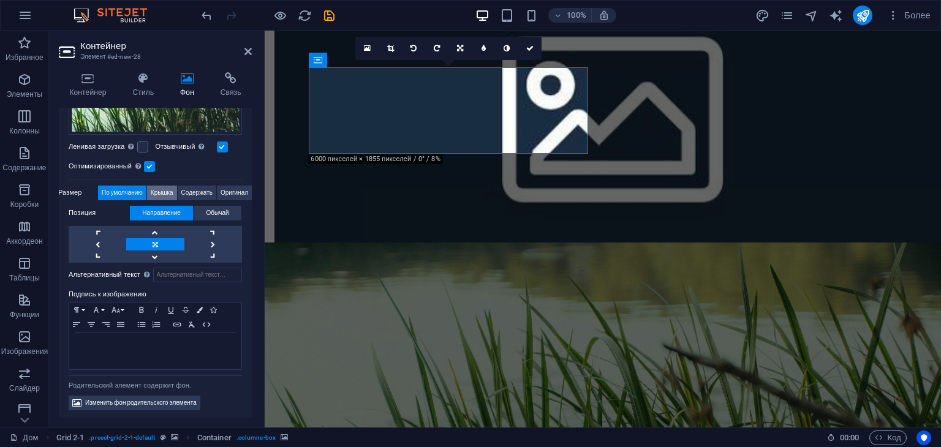
click at [168, 189] on font "Крышка" at bounding box center [162, 192] width 23 height 7
click at [191, 189] on font "Содержать" at bounding box center [196, 192] width 31 height 7
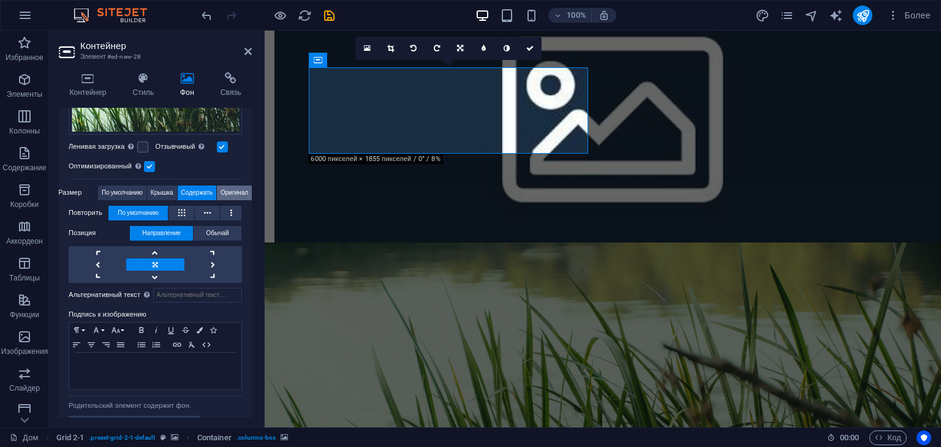
click at [230, 189] on font "Оригинал" at bounding box center [235, 192] width 28 height 7
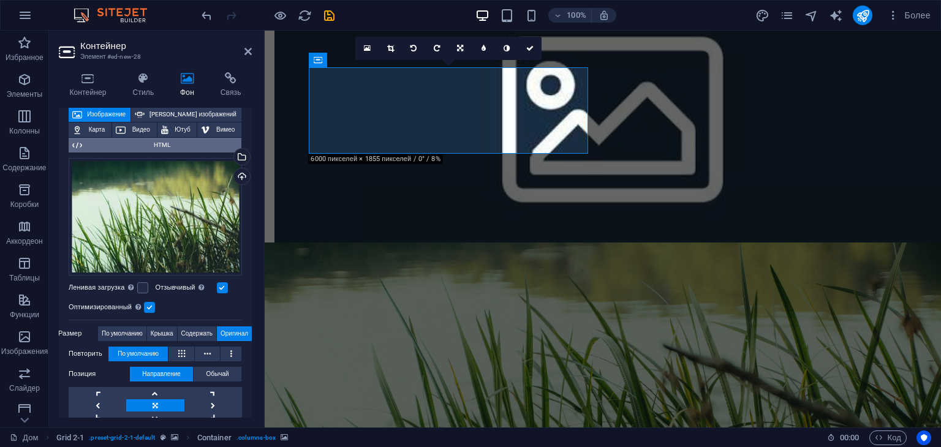
scroll to position [31, 0]
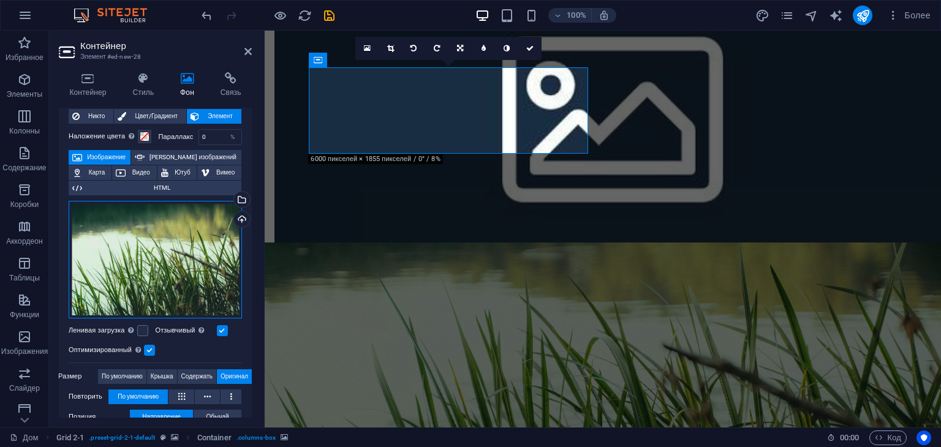
click at [165, 232] on div "Перетащите файлы сюда, щелкните, чтобы выбрать файлы, или выберите файлы из раз…" at bounding box center [155, 260] width 173 height 118
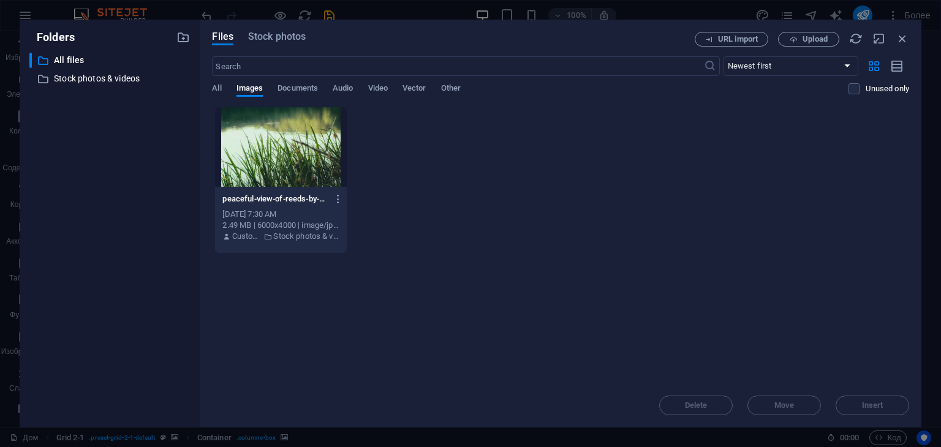
scroll to position [134, 0]
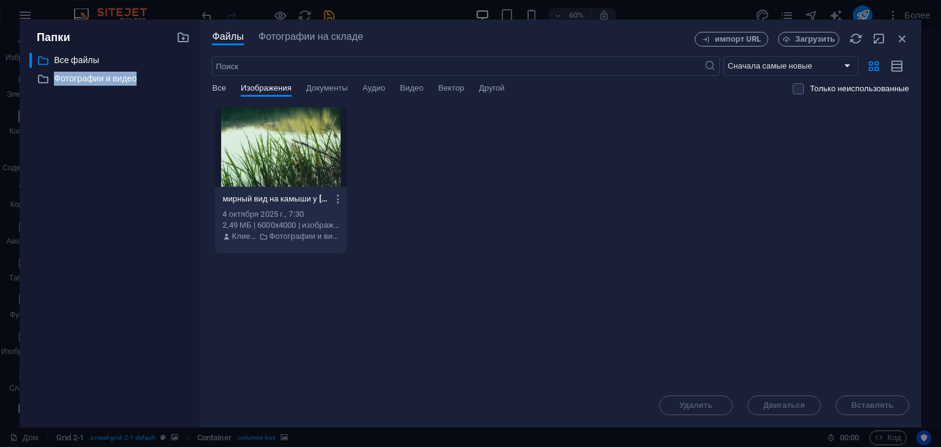
click at [225, 86] on font "Все" at bounding box center [219, 87] width 14 height 9
click at [222, 91] on font "Все" at bounding box center [219, 87] width 14 height 9
click at [213, 84] on font "Все" at bounding box center [219, 87] width 14 height 9
click at [216, 85] on font "Все" at bounding box center [219, 87] width 14 height 9
click at [254, 86] on font "Изображения" at bounding box center [266, 87] width 51 height 9
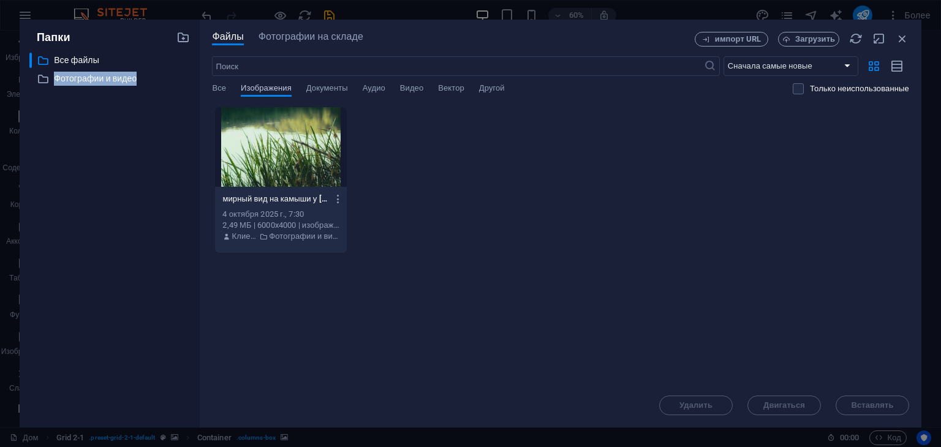
click at [254, 88] on font "Изображения" at bounding box center [266, 87] width 51 height 9
click at [217, 88] on font "Все" at bounding box center [219, 87] width 14 height 9
click at [421, 89] on font "Видео" at bounding box center [411, 87] width 23 height 9
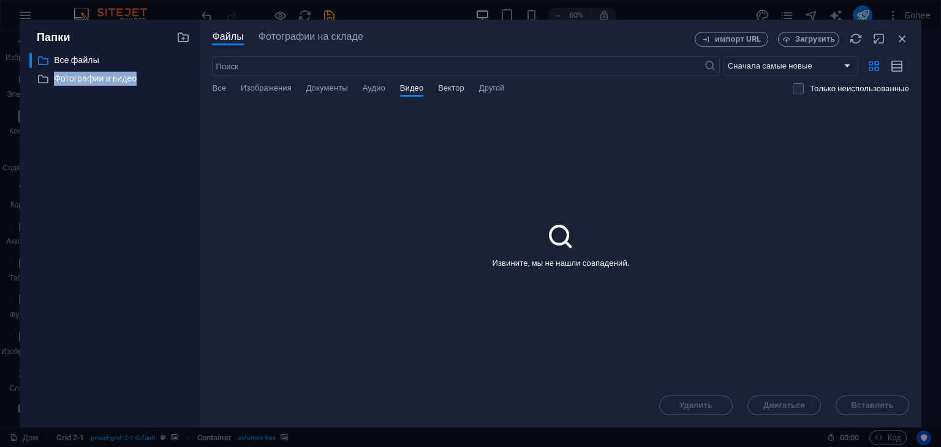
click at [450, 89] on font "Вектор" at bounding box center [451, 87] width 26 height 9
click at [323, 89] on font "Документы" at bounding box center [327, 87] width 42 height 9
click at [282, 86] on font "Изображения" at bounding box center [266, 87] width 51 height 9
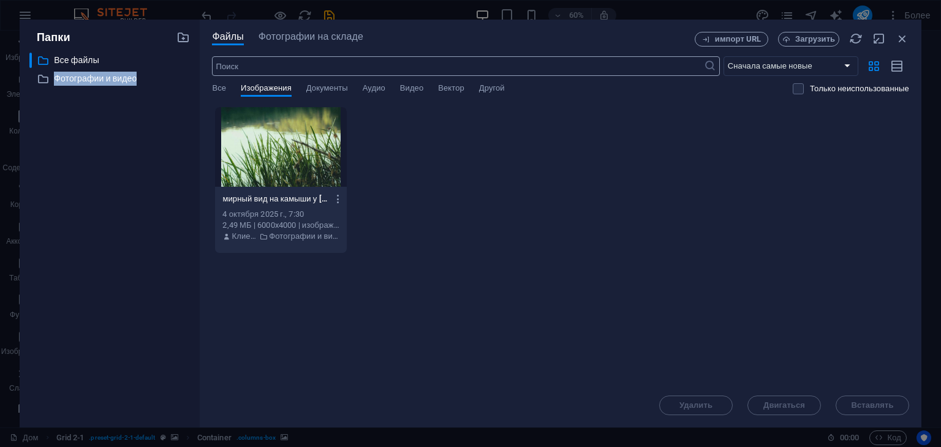
click at [244, 64] on input "text" at bounding box center [457, 66] width 491 height 20
click at [272, 33] on font "Фотографии на складе" at bounding box center [311, 37] width 105 height 12
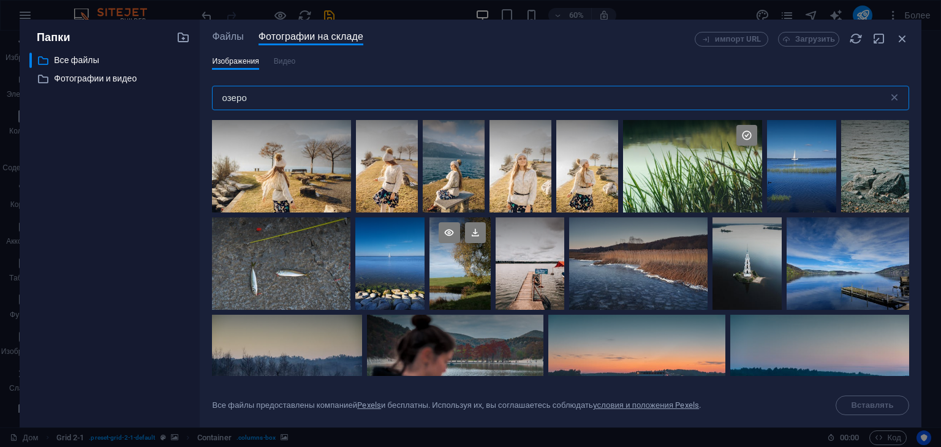
scroll to position [61, 0]
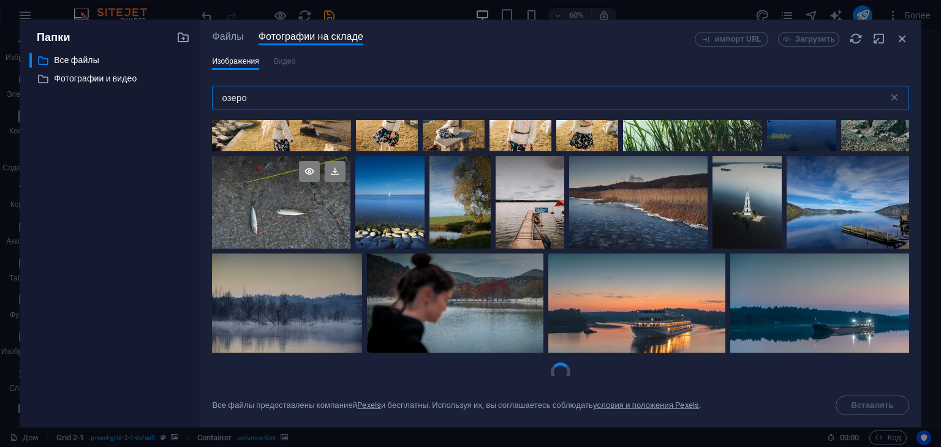
click at [345, 224] on div at bounding box center [281, 202] width 138 height 92
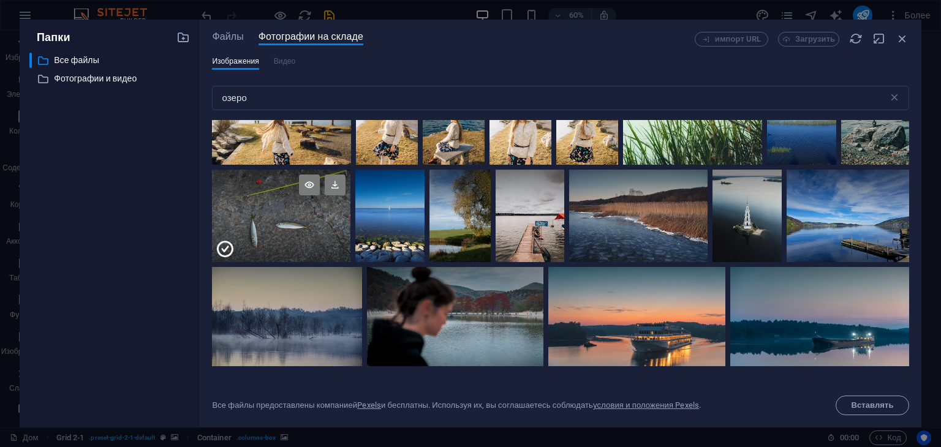
click at [345, 224] on div at bounding box center [281, 239] width 138 height 46
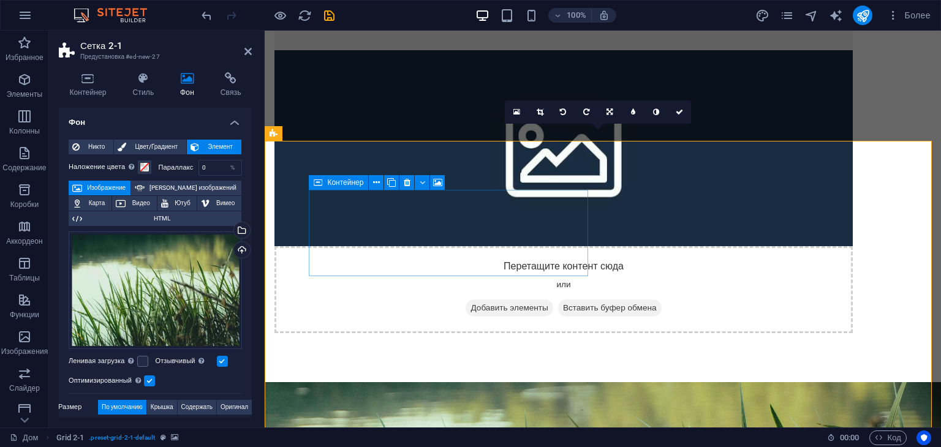
scroll to position [184, 0]
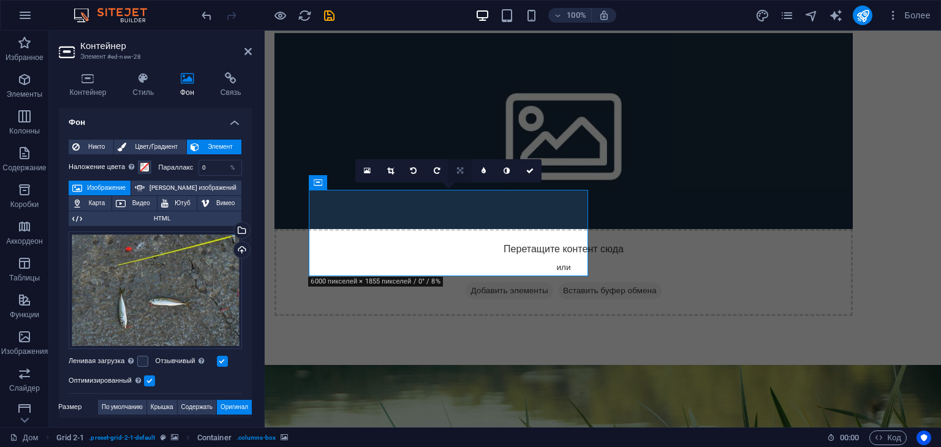
click at [458, 168] on icon at bounding box center [460, 170] width 6 height 7
click at [480, 191] on icon at bounding box center [483, 194] width 10 height 10
click at [480, 183] on div "16:10 16:9 4:3 1:1 1:2 0" at bounding box center [448, 170] width 186 height 23
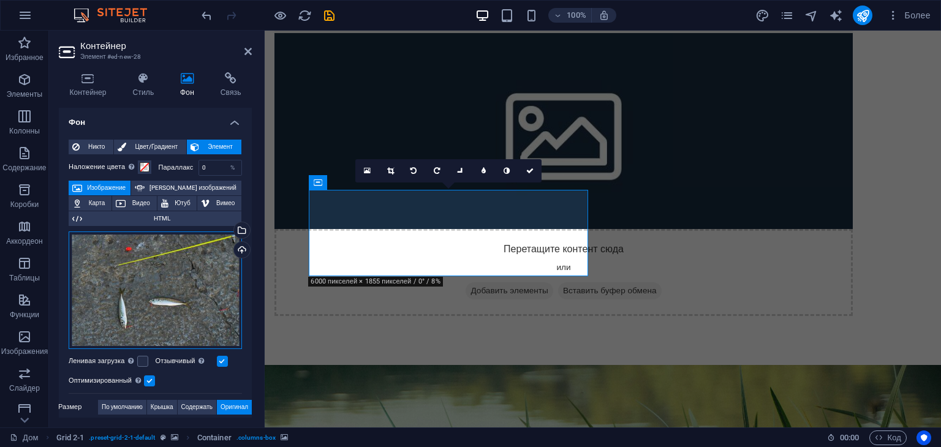
drag, startPoint x: 159, startPoint y: 285, endPoint x: 187, endPoint y: 265, distance: 34.3
click at [186, 265] on div "Перетащите файлы сюда, щелкните, чтобы выбрать файлы, или выберите файлы из раз…" at bounding box center [155, 291] width 173 height 118
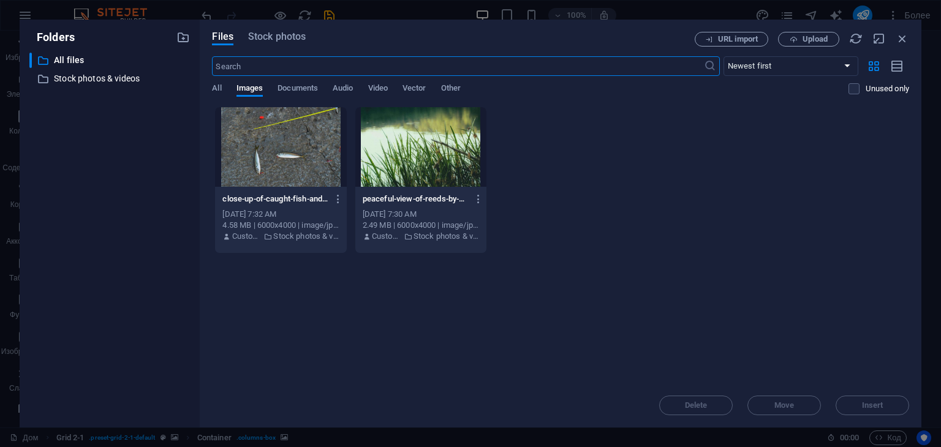
scroll to position [134, 0]
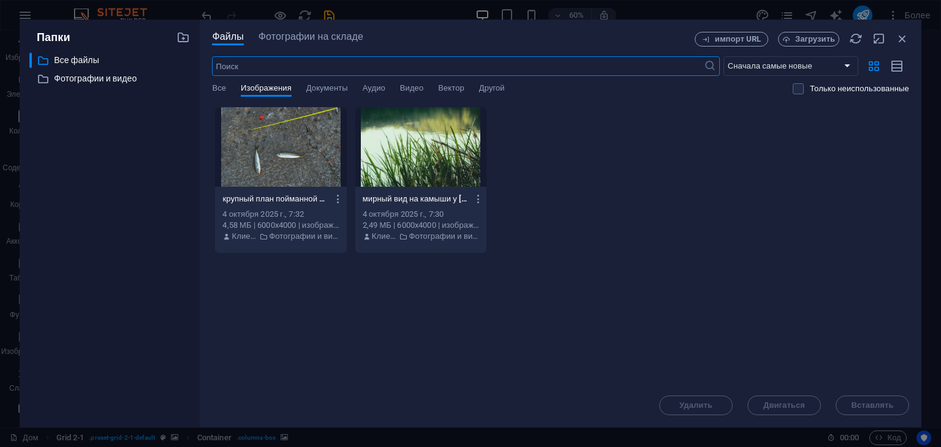
click at [248, 152] on div at bounding box center [280, 147] width 131 height 80
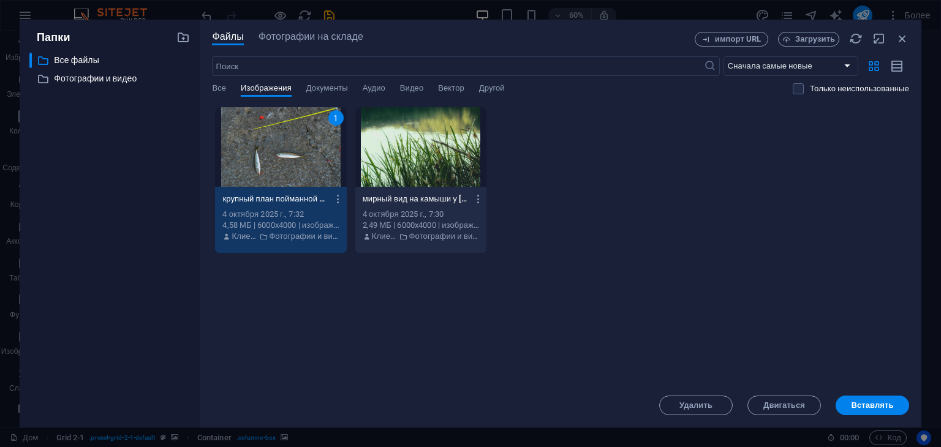
click at [248, 152] on div "1" at bounding box center [280, 147] width 131 height 80
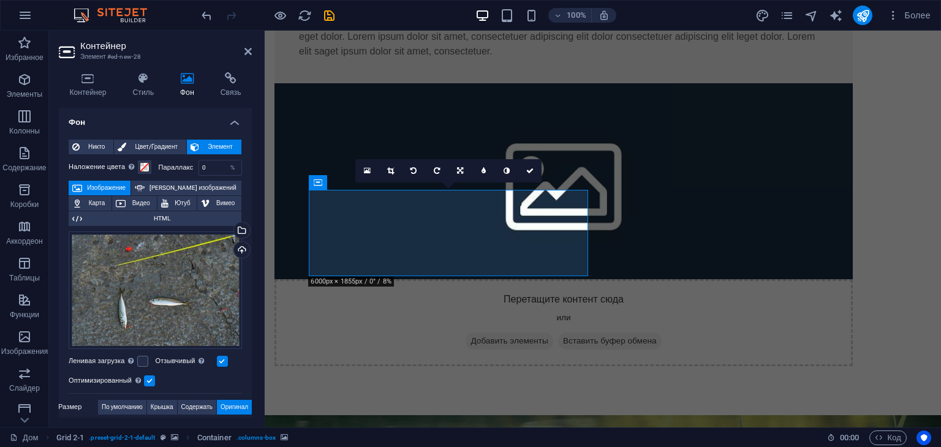
scroll to position [184, 0]
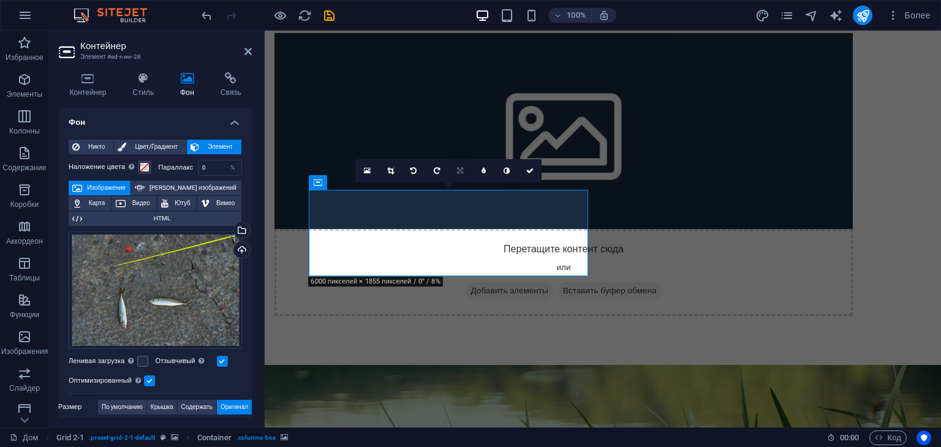
click at [458, 168] on icon at bounding box center [460, 170] width 6 height 7
click at [463, 172] on link at bounding box center [459, 170] width 23 height 23
click at [460, 170] on icon at bounding box center [460, 170] width 6 height 7
click at [509, 165] on link at bounding box center [506, 170] width 23 height 23
click at [509, 168] on icon at bounding box center [507, 170] width 6 height 7
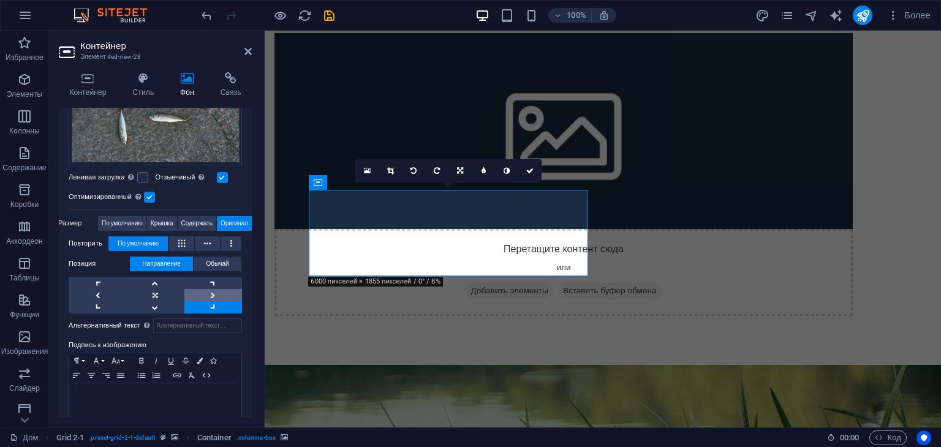
scroll to position [235, 0]
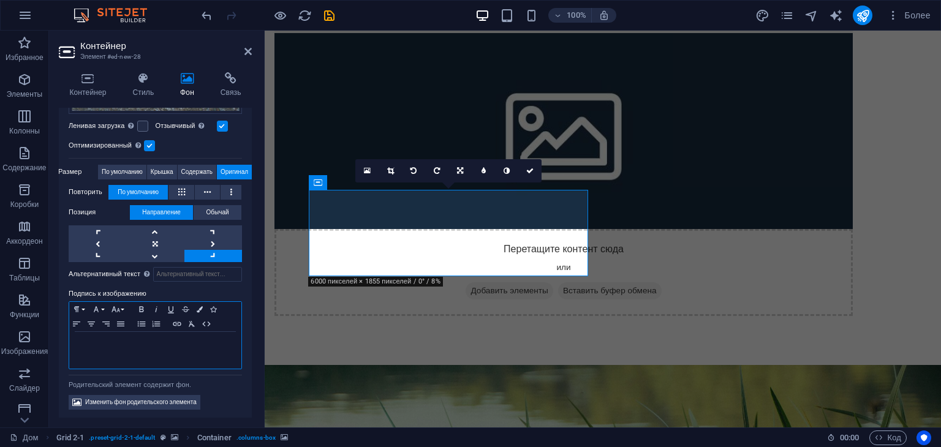
click at [172, 358] on div "​" at bounding box center [155, 350] width 172 height 37
click at [189, 399] on font "Изменить фон родительского элемента" at bounding box center [140, 402] width 111 height 7
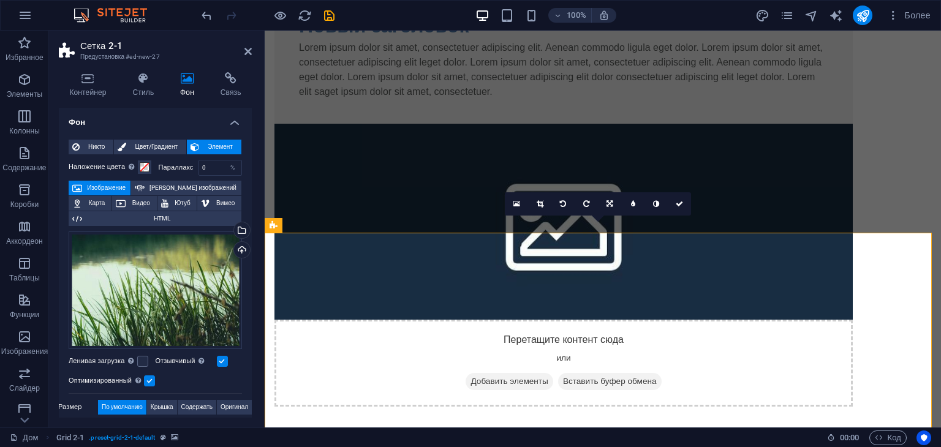
scroll to position [91, 0]
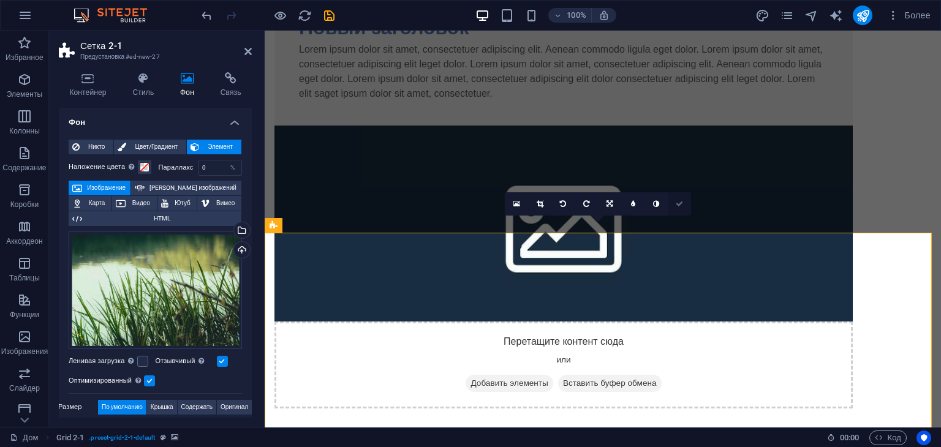
click at [681, 202] on icon at bounding box center [679, 203] width 7 height 7
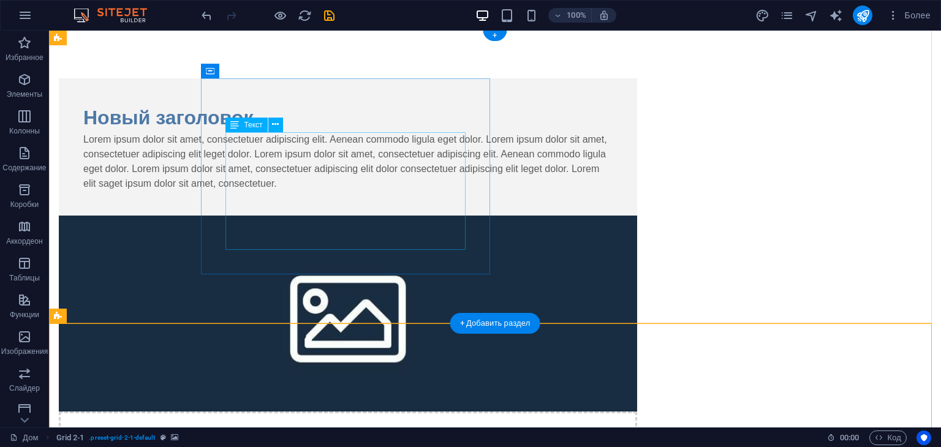
scroll to position [0, 0]
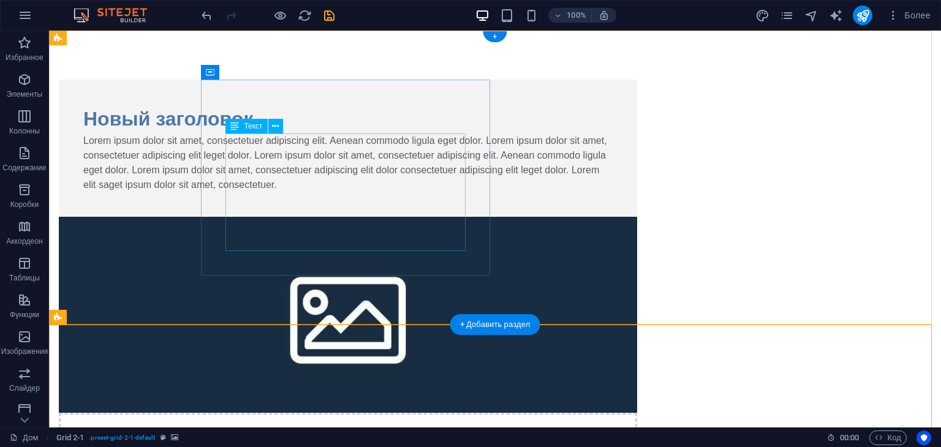
click at [335, 180] on div "Lorem ipsum dolor sit amet, consectetuer adipiscing elit. Aenean commodo ligula…" at bounding box center [347, 163] width 529 height 59
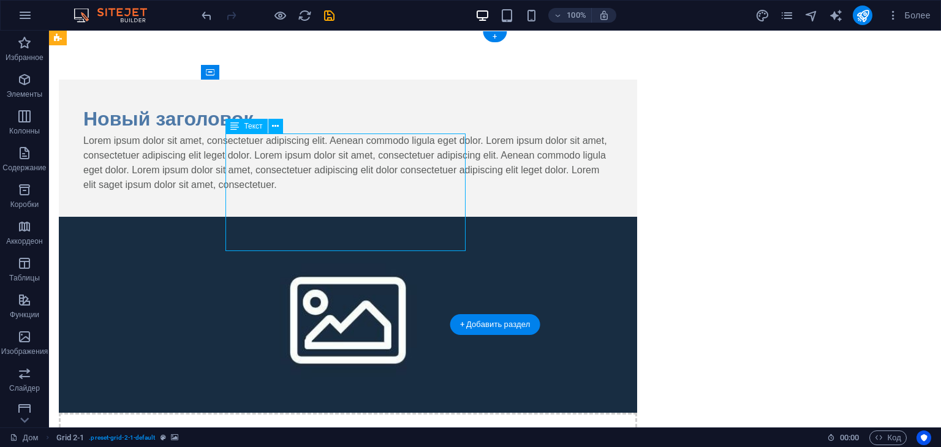
click at [335, 180] on div "Lorem ipsum dolor sit amet, consectetuer adipiscing elit. Aenean commodo ligula…" at bounding box center [347, 163] width 529 height 59
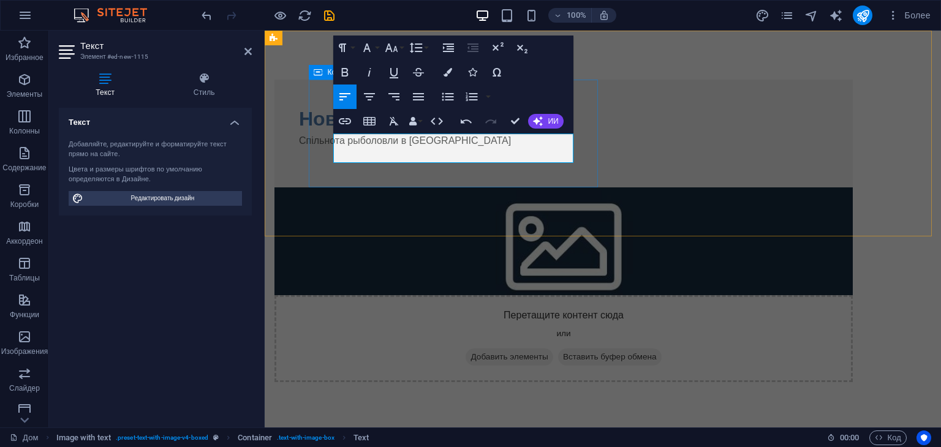
click at [505, 187] on div "Новый заголовок Спільнота рыболовли в [GEOGRAPHIC_DATA] ​" at bounding box center [563, 134] width 578 height 108
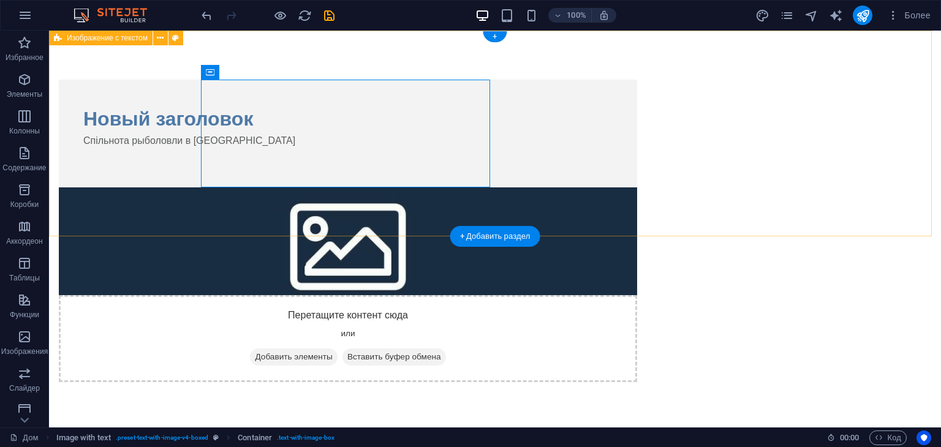
click at [135, 172] on div "Новый заголовок Спільнота рыболовли в [GEOGRAPHIC_DATA] Перетащите контент сюда…" at bounding box center [495, 231] width 892 height 401
